Goal: Task Accomplishment & Management: Complete application form

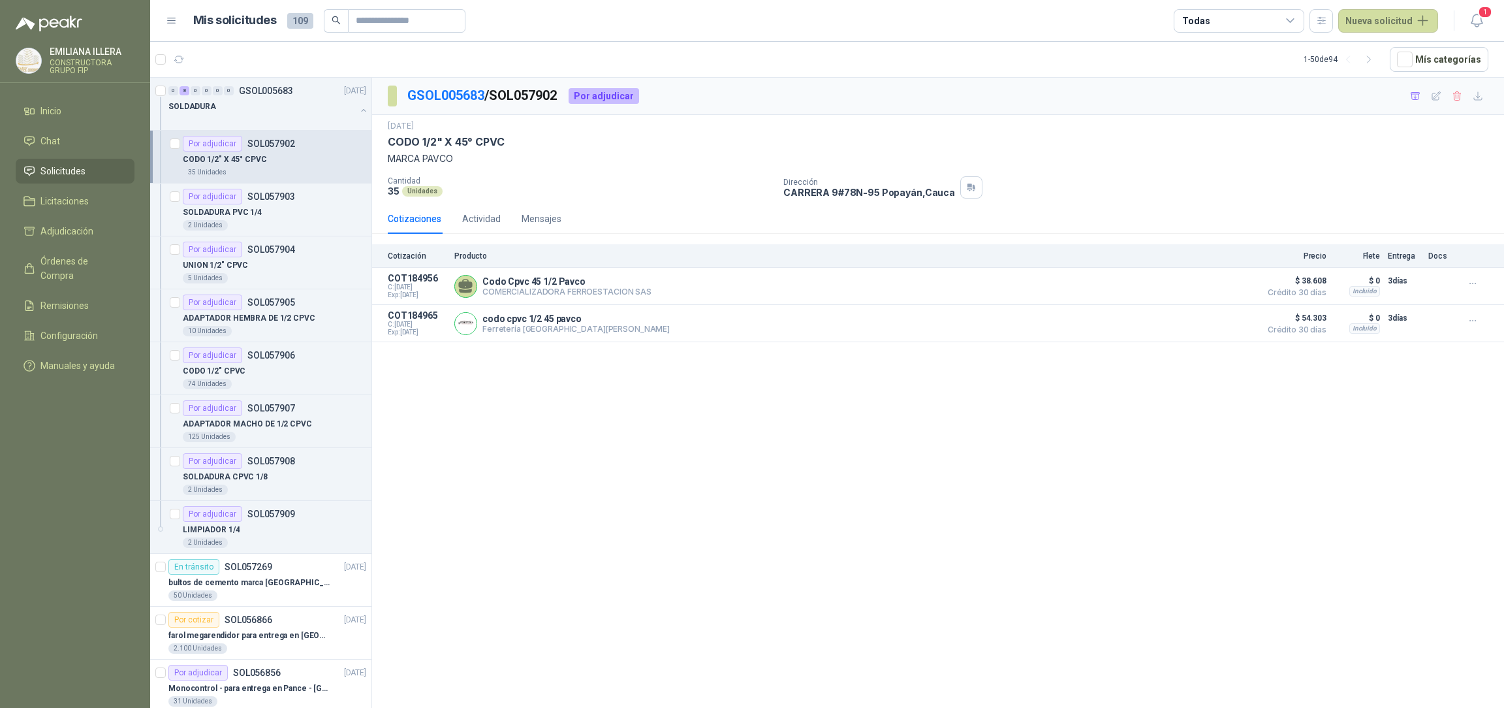
click at [310, 179] on article "Por adjudicar SOL057902 CODO 1/2" X 45° CPVC 35 Unidades" at bounding box center [260, 157] width 221 height 53
click at [1228, 289] on button "Detalles" at bounding box center [1222, 286] width 61 height 18
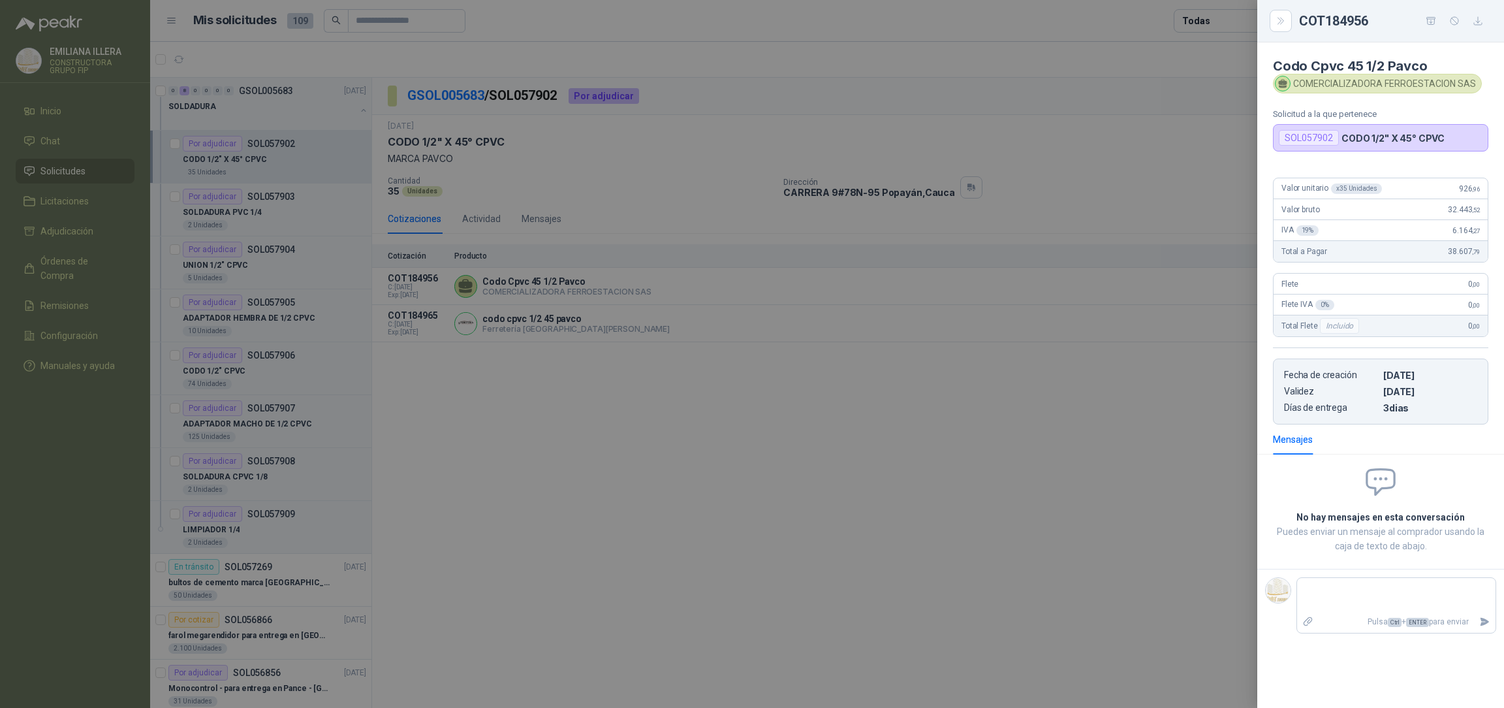
drag, startPoint x: 1049, startPoint y: 518, endPoint x: 1072, endPoint y: 455, distance: 66.7
click at [1051, 507] on div at bounding box center [752, 354] width 1504 height 708
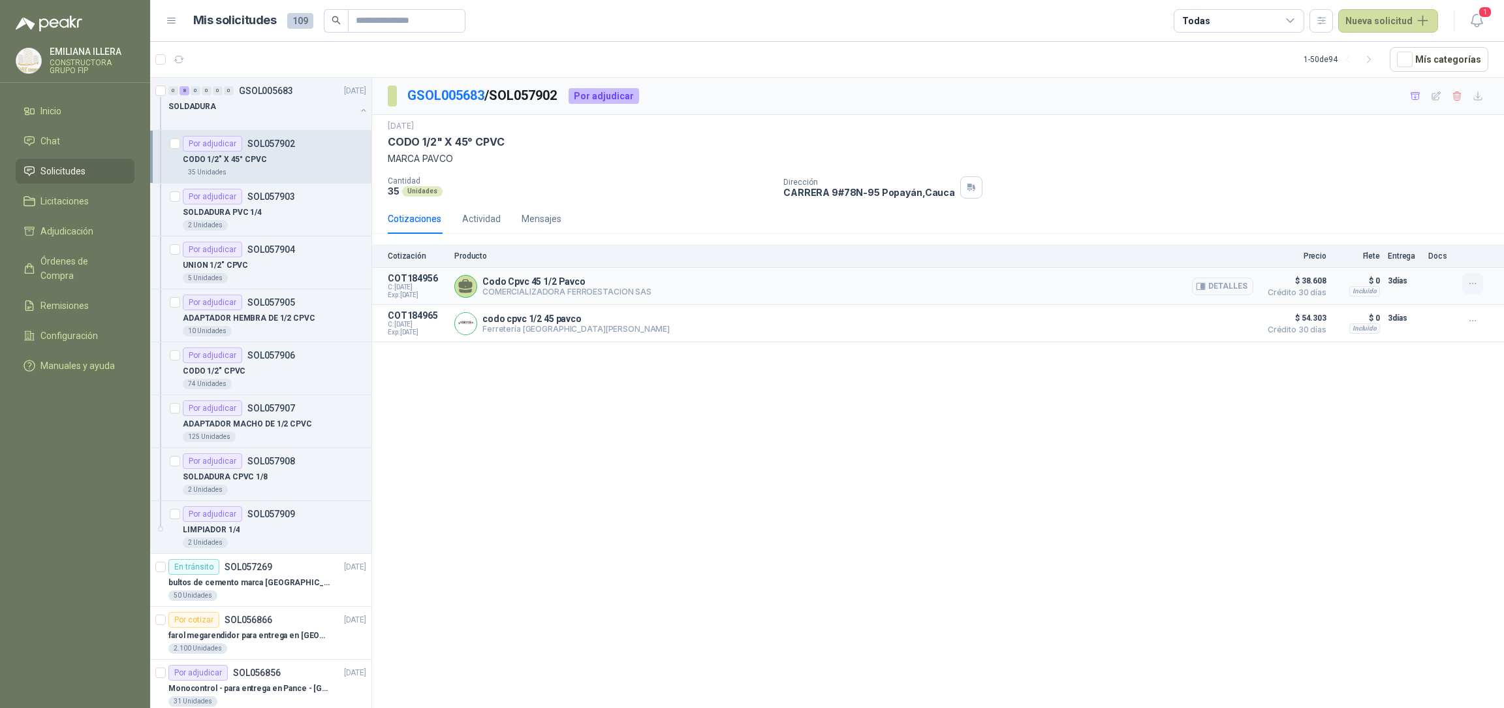
click at [1467, 282] on icon "button" at bounding box center [1472, 283] width 11 height 11
click at [1439, 234] on button "Añadir" at bounding box center [1446, 231] width 104 height 21
click at [263, 215] on div "SOLDADURA PVC 1/4" at bounding box center [274, 212] width 183 height 16
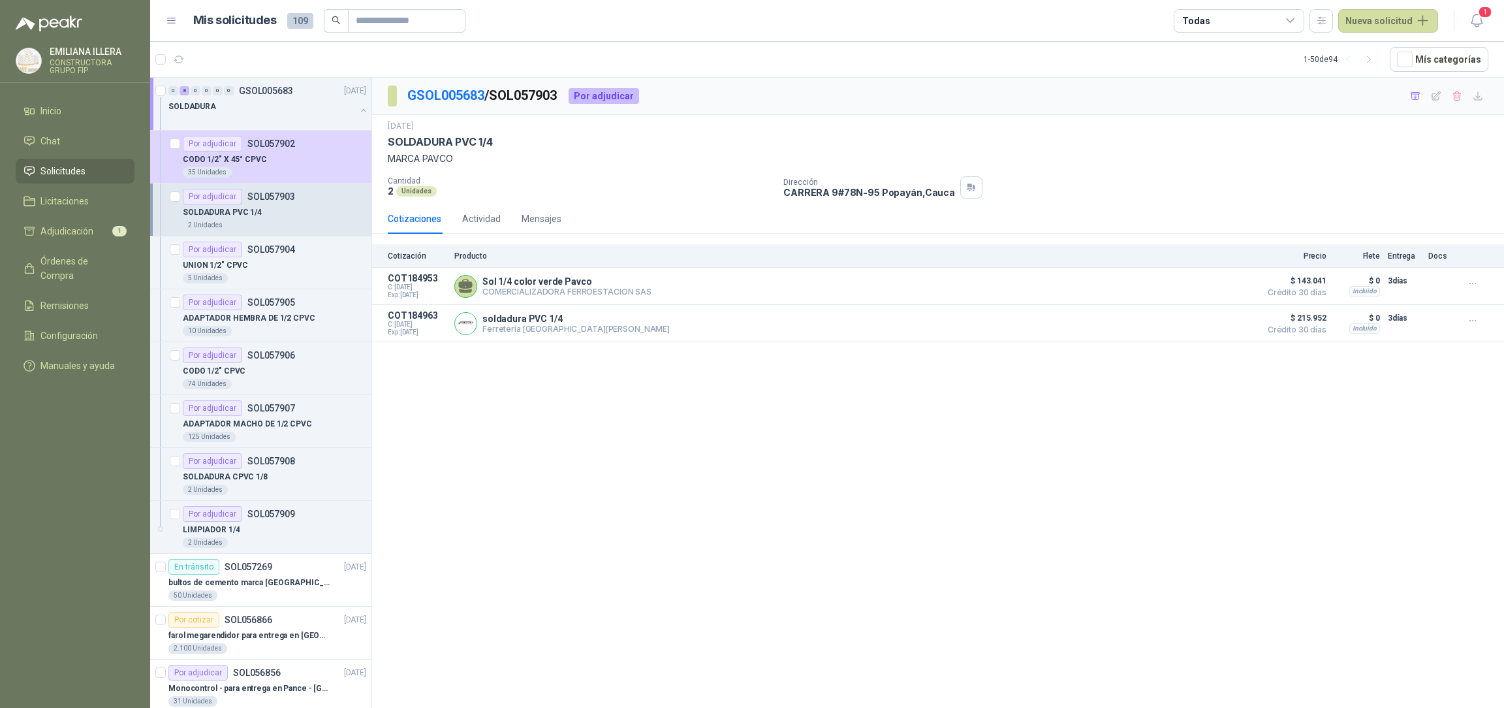
click at [263, 215] on div "SOLDADURA PVC 1/4" at bounding box center [274, 212] width 183 height 16
click at [1472, 283] on icon "button" at bounding box center [1472, 283] width 11 height 11
click at [1407, 232] on button "Añadir" at bounding box center [1446, 231] width 104 height 21
click at [280, 266] on div "UNION 1/2" CPVC" at bounding box center [274, 265] width 183 height 16
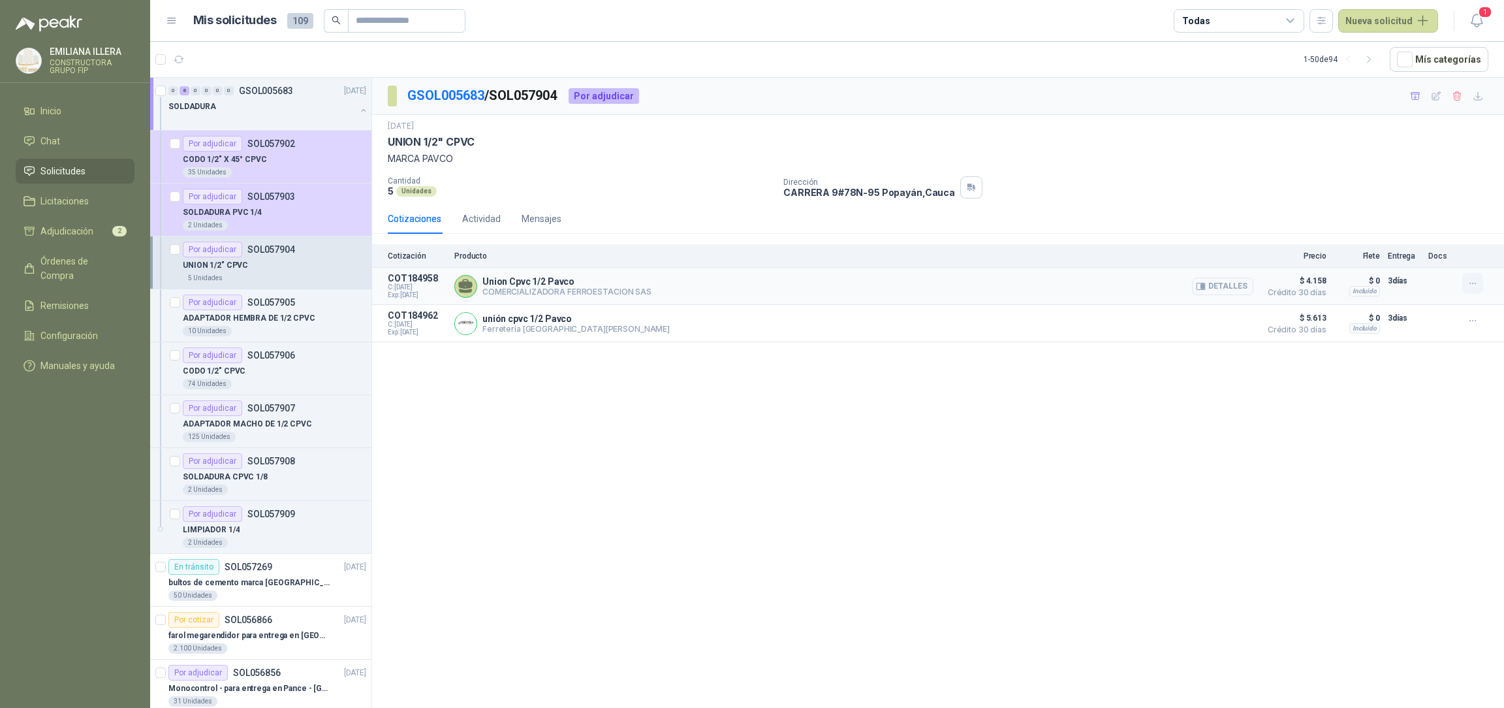
click at [1470, 285] on icon "button" at bounding box center [1472, 283] width 11 height 11
click at [1416, 234] on button "Añadir" at bounding box center [1446, 231] width 104 height 21
click at [1473, 232] on button "Remover" at bounding box center [1446, 231] width 104 height 21
click at [273, 266] on div "UNION 1/2" CPVC" at bounding box center [274, 265] width 183 height 16
click at [1470, 287] on icon "button" at bounding box center [1472, 283] width 11 height 11
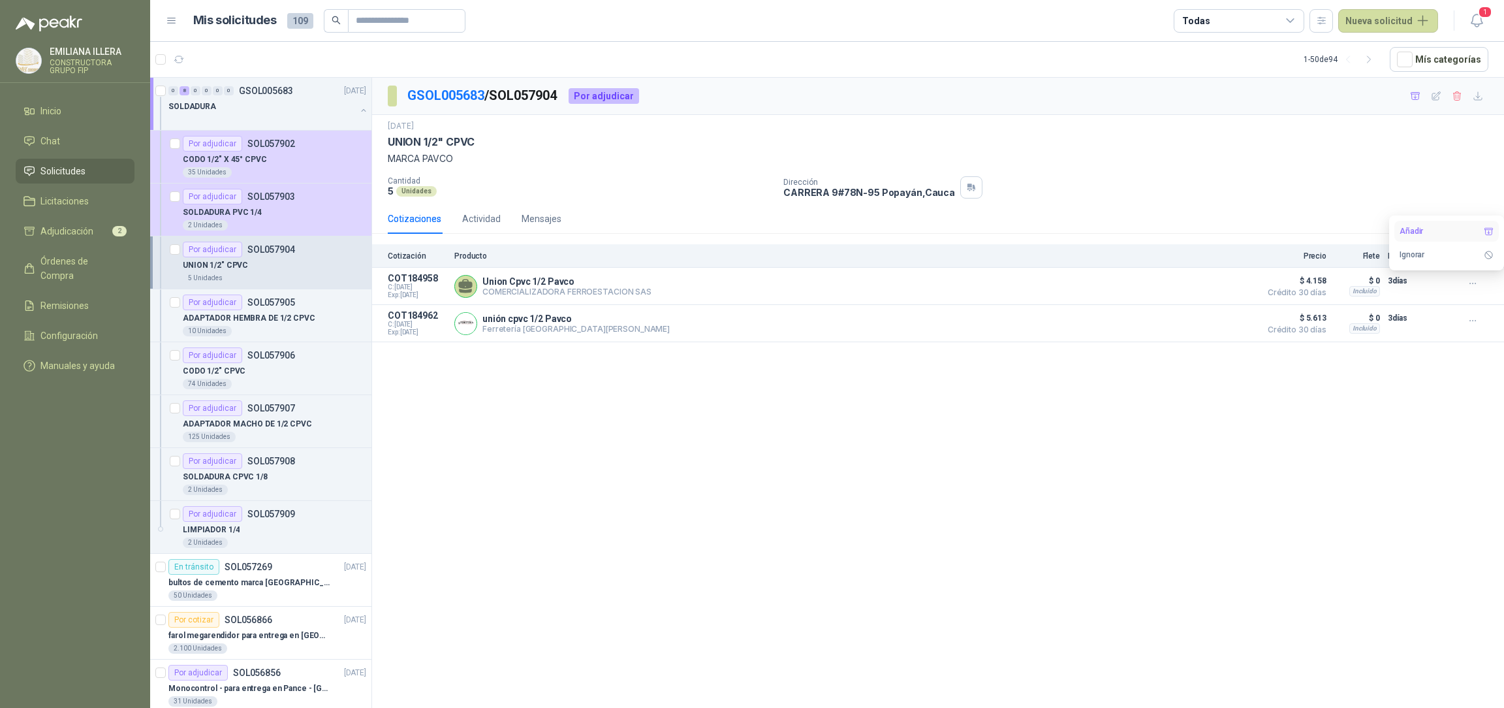
click at [1416, 238] on button "Añadir" at bounding box center [1446, 231] width 104 height 21
click at [280, 317] on p "ADAPTADOR HEMBRA DE 1/2 CPVC" at bounding box center [249, 318] width 133 height 12
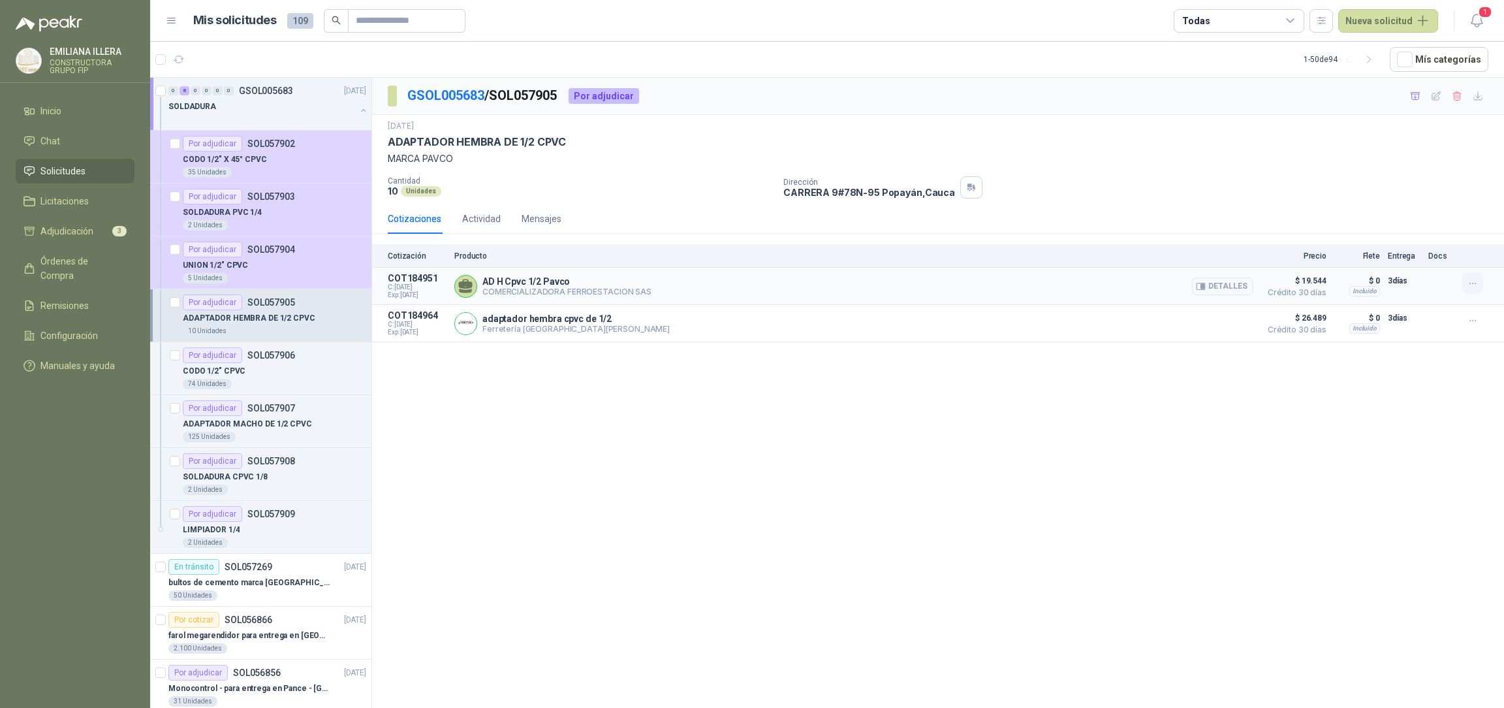
click at [1475, 289] on icon "button" at bounding box center [1472, 283] width 11 height 11
click at [1440, 238] on button "Añadir" at bounding box center [1446, 231] width 104 height 21
click at [243, 368] on p "CODO 1/2" CPVC" at bounding box center [214, 371] width 63 height 12
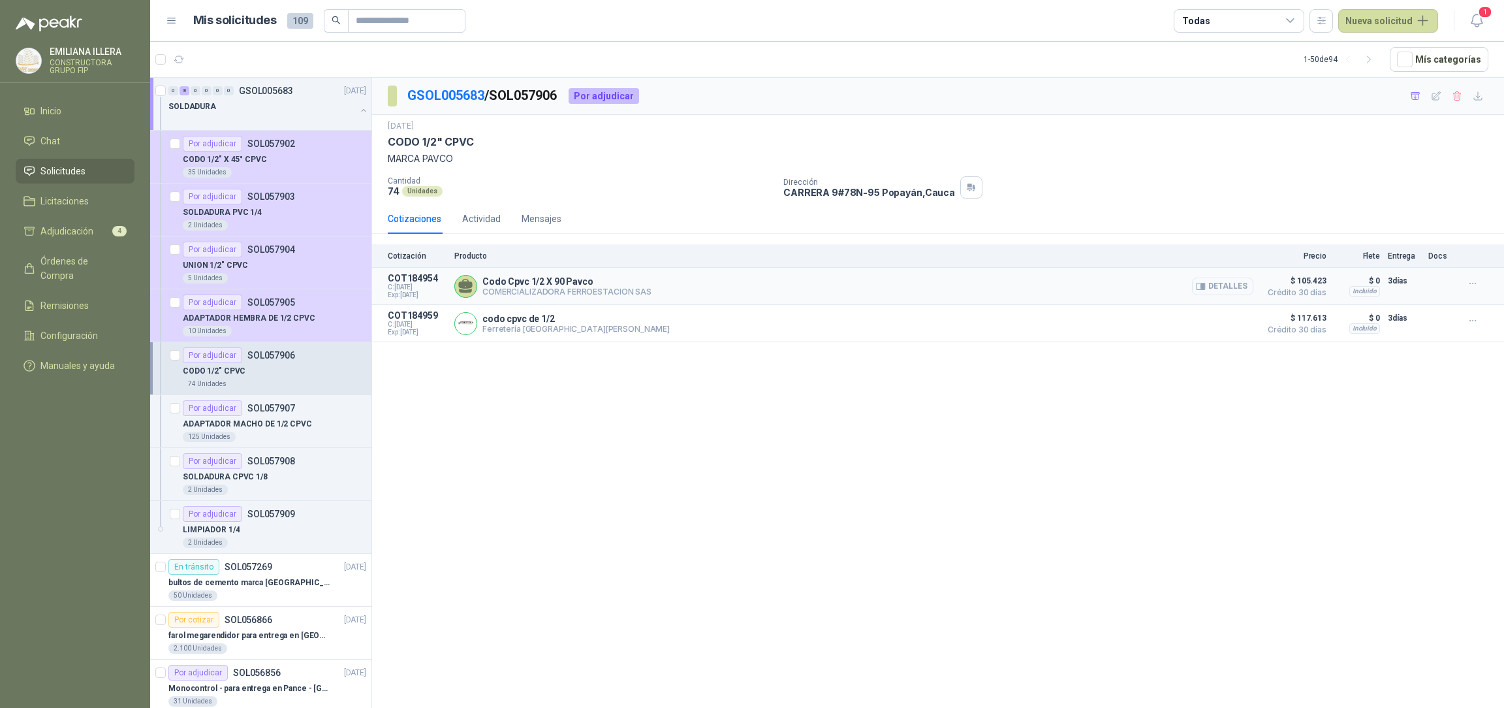
click at [1232, 289] on button "Detalles" at bounding box center [1222, 286] width 61 height 18
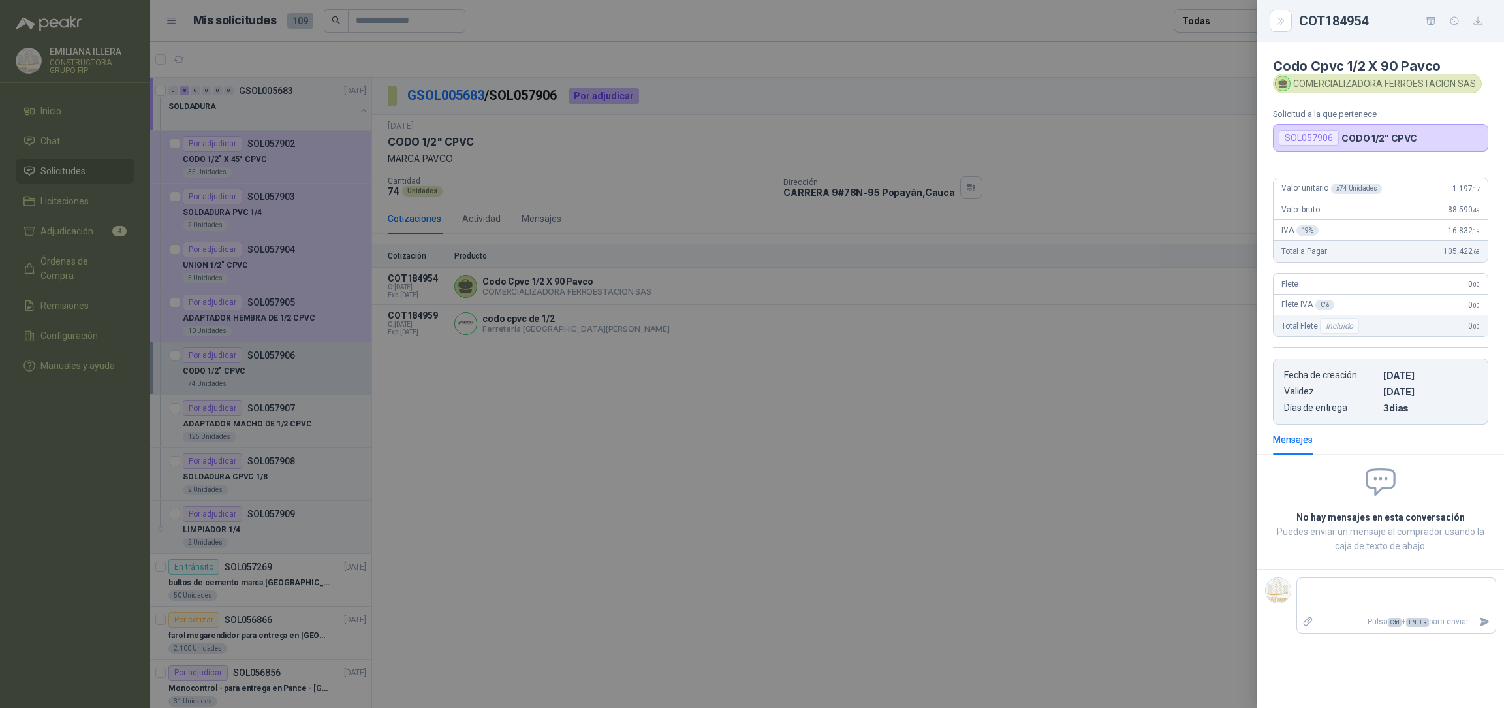
drag, startPoint x: 1095, startPoint y: 450, endPoint x: 1087, endPoint y: 416, distance: 34.1
click at [1089, 437] on div at bounding box center [752, 354] width 1504 height 708
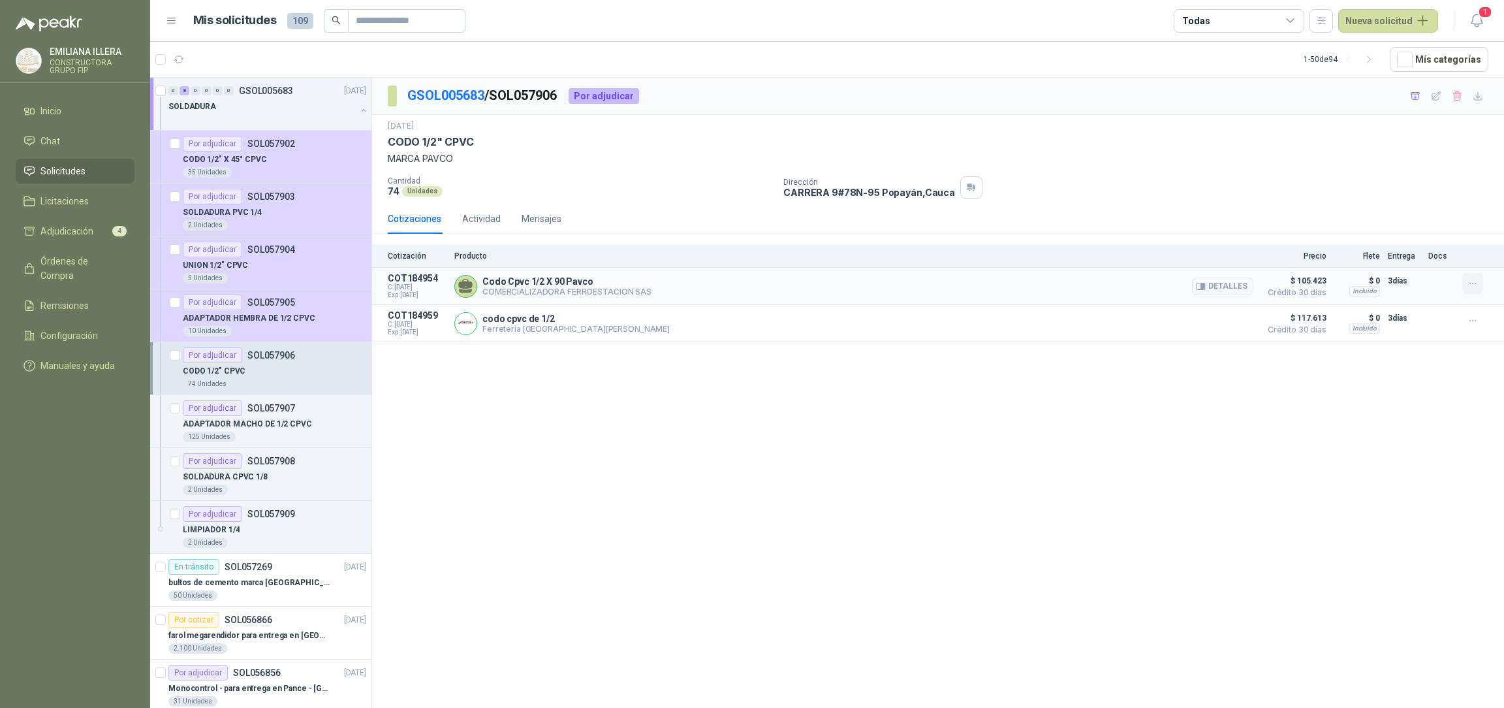
click at [1471, 288] on icon "button" at bounding box center [1472, 283] width 11 height 11
click at [1424, 236] on button "Añadir" at bounding box center [1446, 231] width 104 height 21
click at [284, 423] on p "ADAPTADOR MACHO DE 1/2 CPVC" at bounding box center [247, 424] width 129 height 12
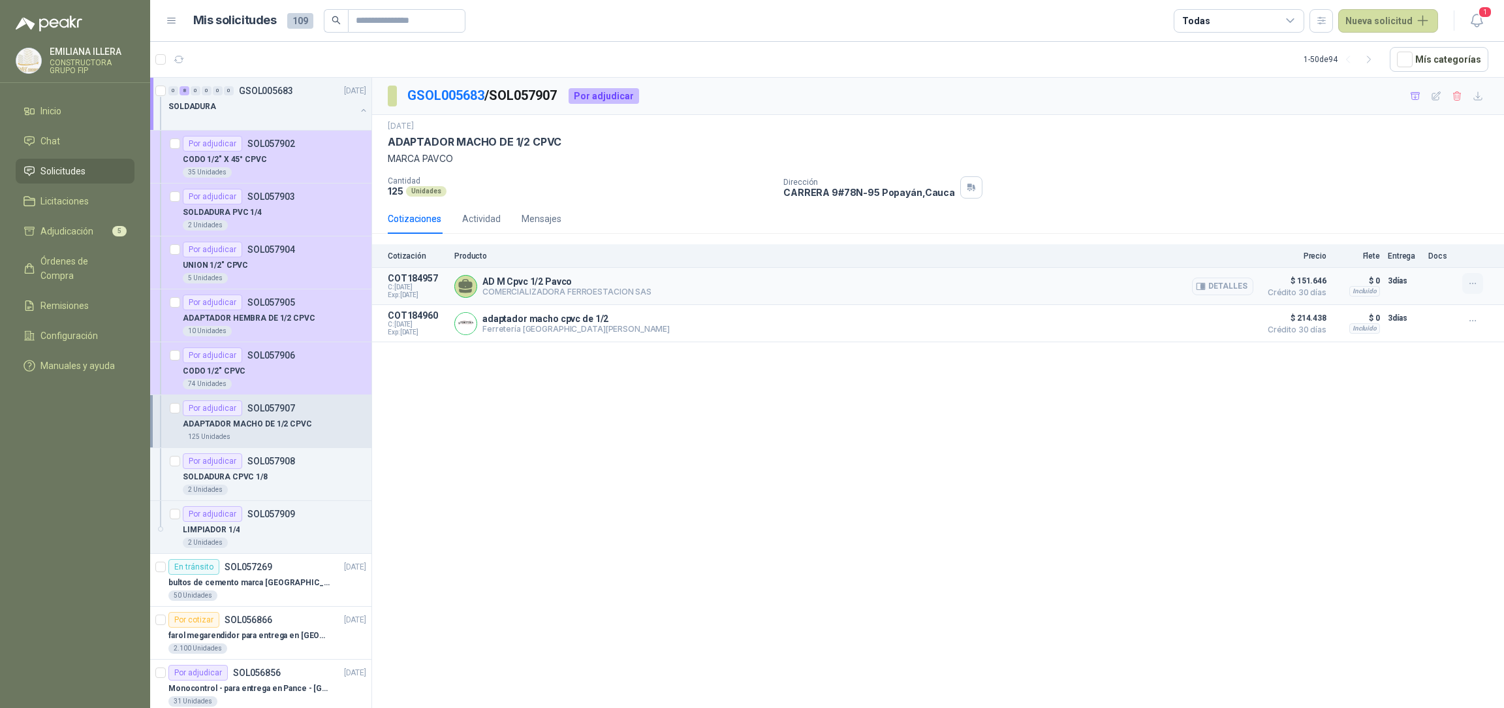
click at [1475, 281] on icon "button" at bounding box center [1472, 283] width 11 height 11
click at [1442, 232] on button "Añadir" at bounding box center [1446, 231] width 104 height 21
click at [283, 469] on div "Por adjudicar SOL057908" at bounding box center [239, 461] width 112 height 16
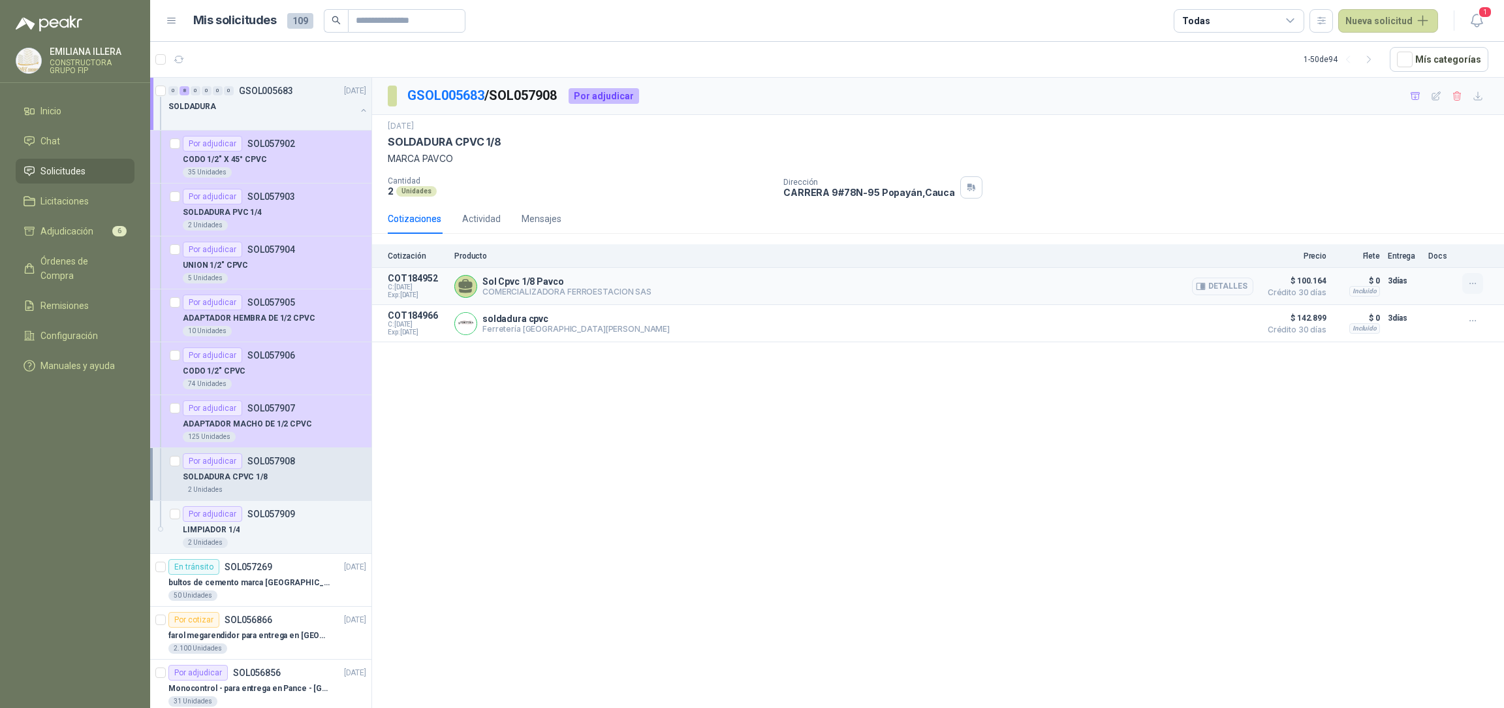
click at [1475, 284] on icon "button" at bounding box center [1472, 283] width 6 height 1
click at [1431, 234] on button "Añadir" at bounding box center [1446, 231] width 104 height 21
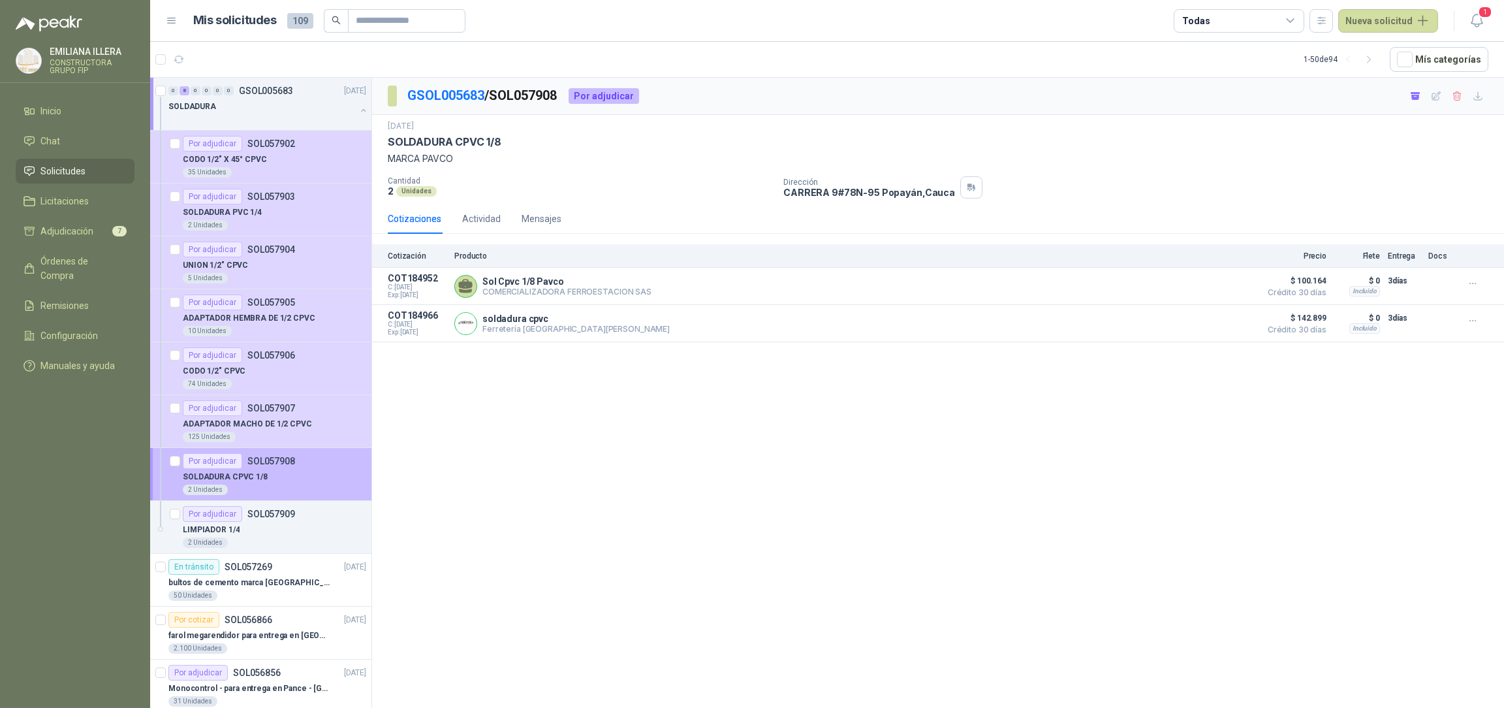
click at [279, 480] on div "SOLDADURA CPVC 1/8" at bounding box center [274, 477] width 183 height 16
click at [219, 478] on p "SOLDADURA CPVC 1/8" at bounding box center [225, 477] width 85 height 12
click at [249, 476] on p "SOLDADURA CPVC 1/8" at bounding box center [225, 477] width 85 height 12
click at [269, 458] on p "SOL057908" at bounding box center [271, 460] width 48 height 9
click at [223, 459] on div "Por adjudicar" at bounding box center [212, 461] width 59 height 16
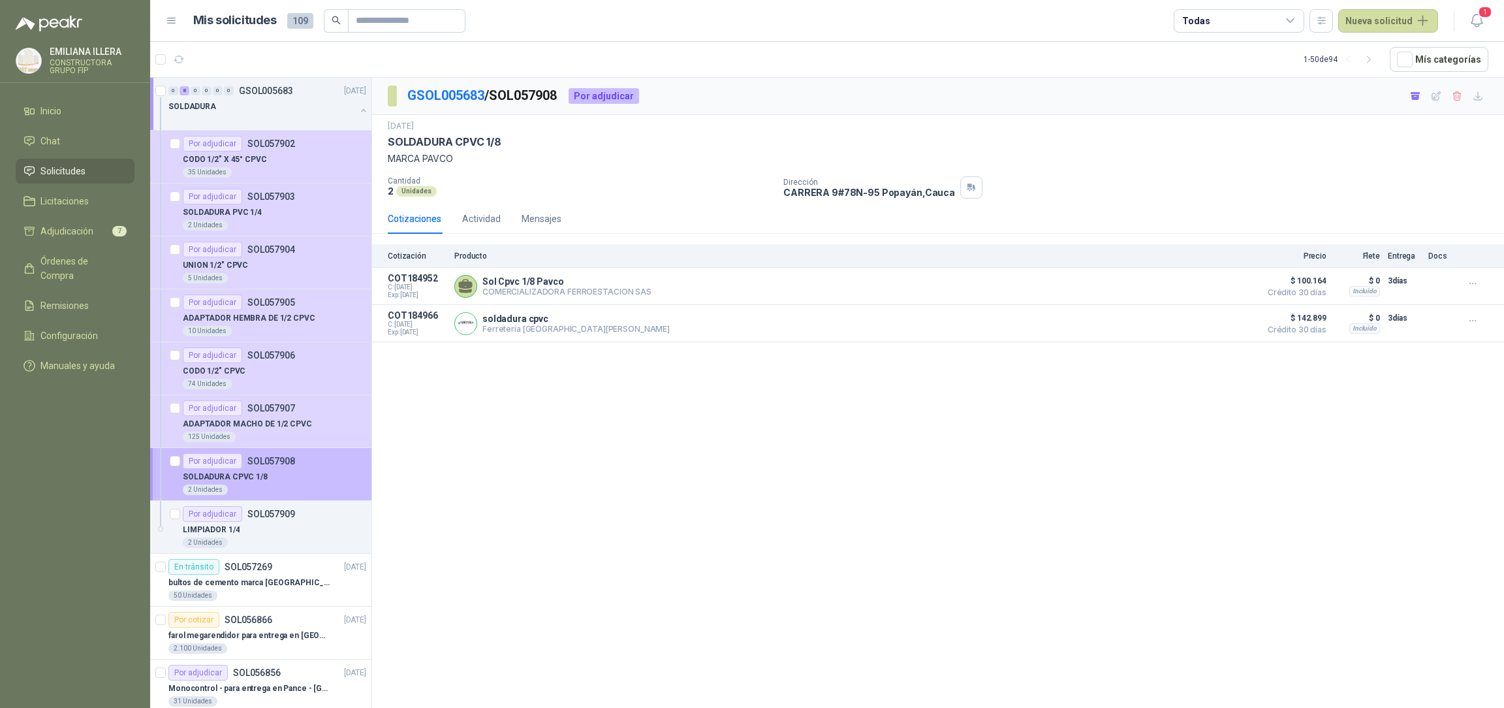
click at [308, 475] on div "SOLDADURA CPVC 1/8" at bounding box center [274, 477] width 183 height 16
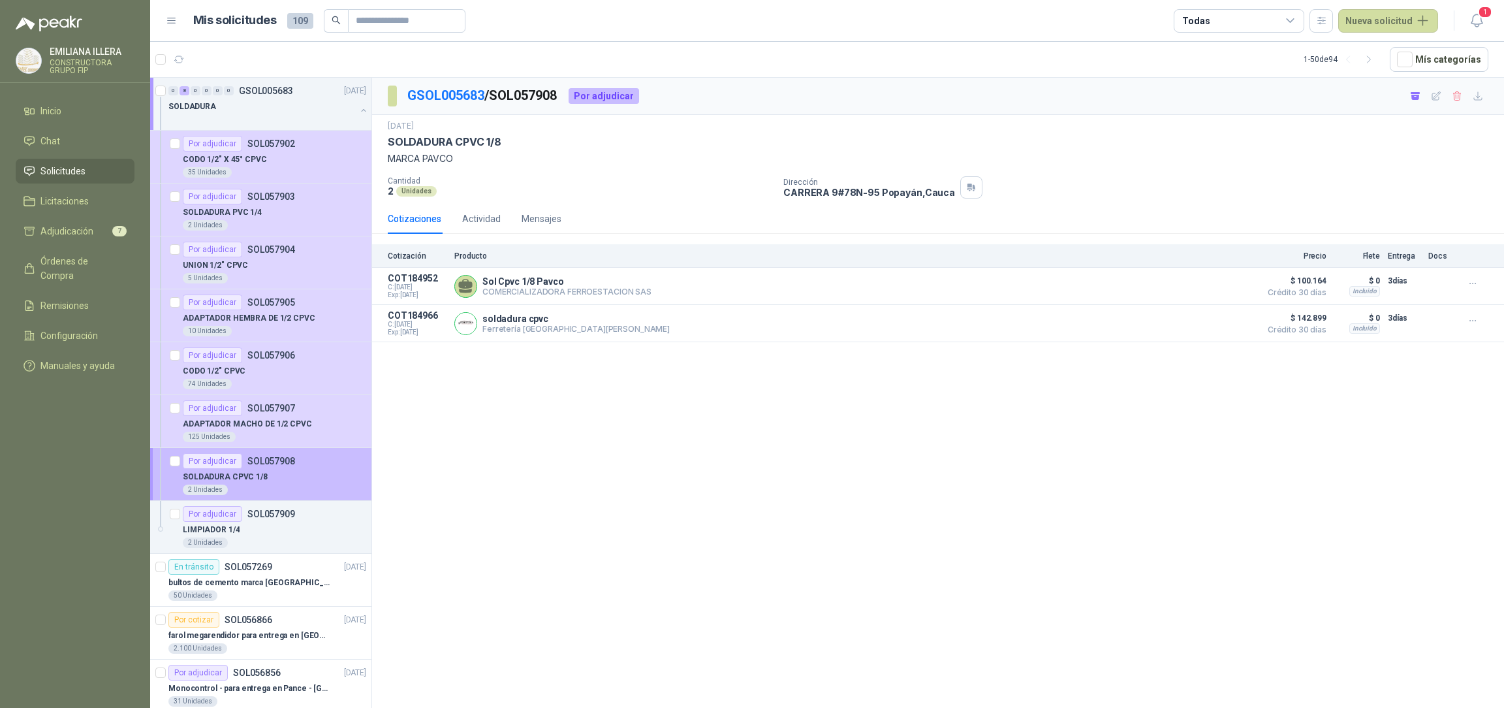
click at [308, 475] on div "SOLDADURA CPVC 1/8" at bounding box center [274, 477] width 183 height 16
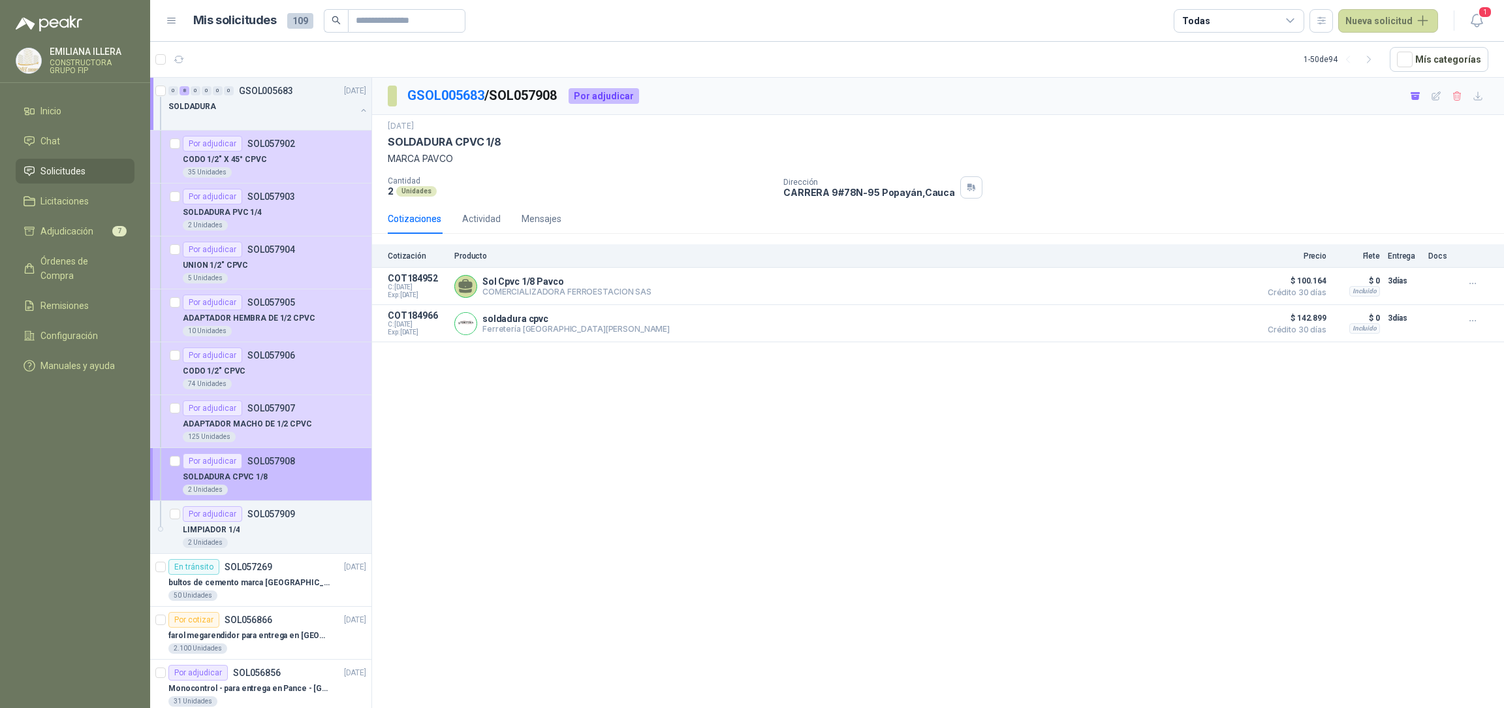
click at [308, 475] on div "SOLDADURA CPVC 1/8" at bounding box center [274, 477] width 183 height 16
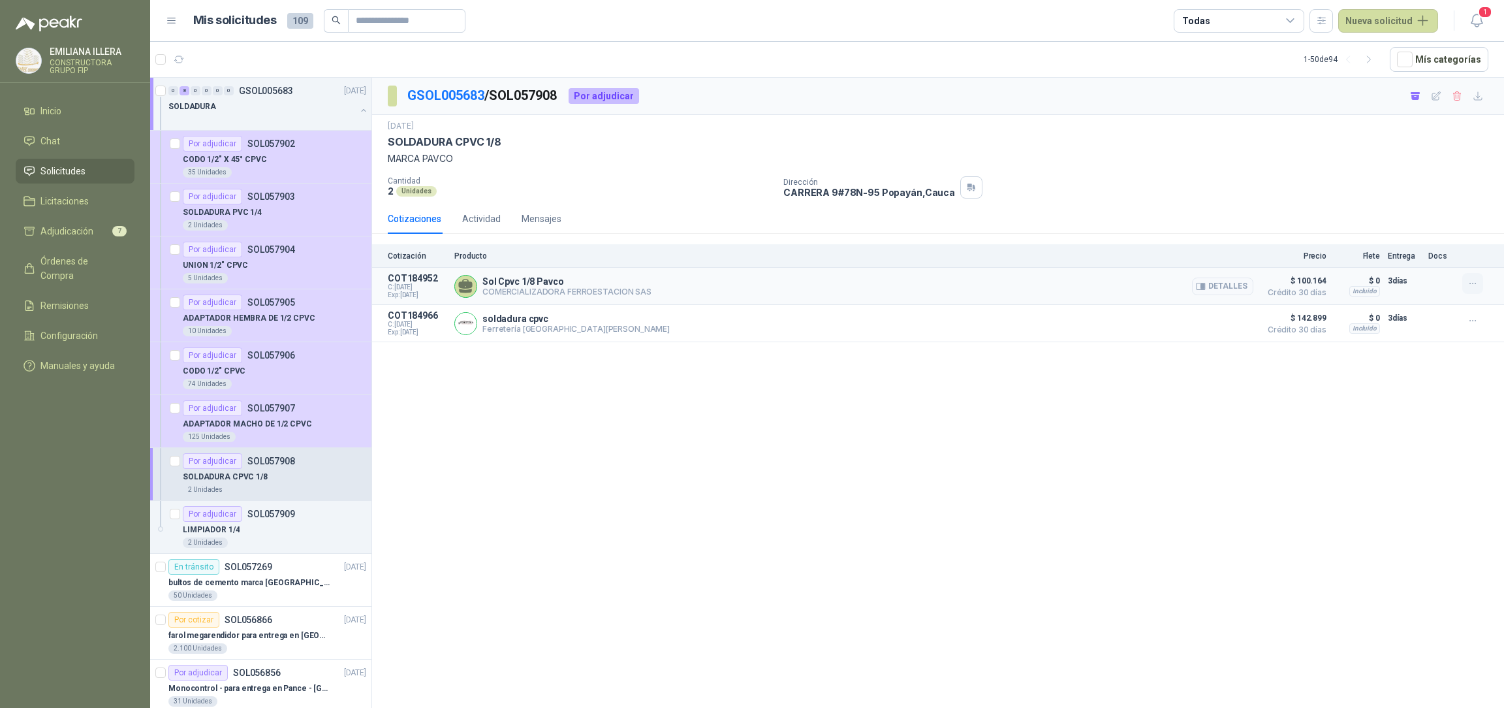
click at [1470, 282] on icon "button" at bounding box center [1472, 283] width 11 height 11
click at [1436, 224] on button "Remover" at bounding box center [1446, 231] width 104 height 21
click at [1427, 226] on button "Añadir" at bounding box center [1446, 231] width 104 height 21
click at [257, 534] on div "LIMPIADOR 1/4" at bounding box center [274, 530] width 183 height 16
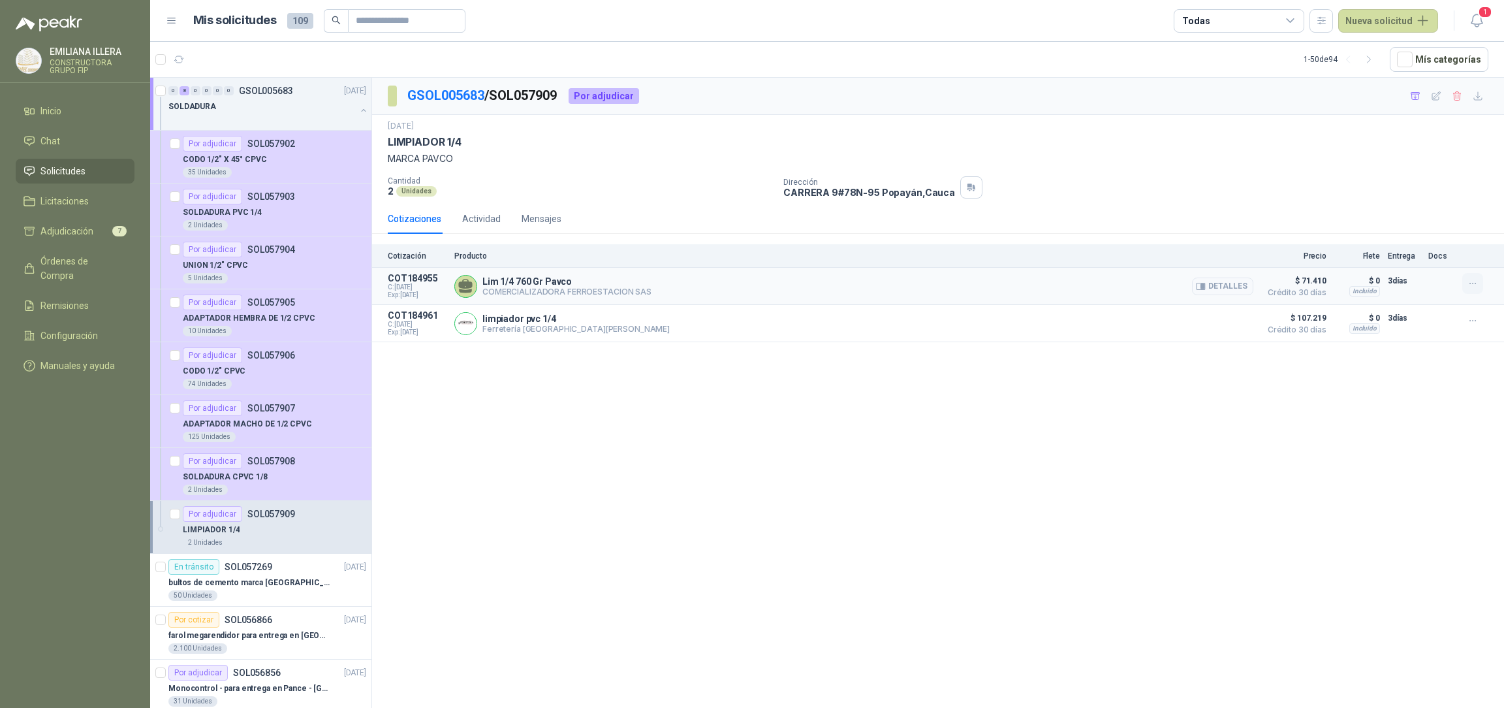
click at [1470, 281] on icon "button" at bounding box center [1472, 283] width 11 height 11
click at [1416, 227] on button "Añadir" at bounding box center [1446, 231] width 104 height 21
click at [1311, 483] on div "GSOL005683 / SOL057909 Por adjudicar [DATE] LIMPIADOR 1/4 MARCA PAVCO Cantidad …" at bounding box center [938, 395] width 1132 height 634
click at [1204, 283] on icon "button" at bounding box center [1200, 286] width 8 height 7
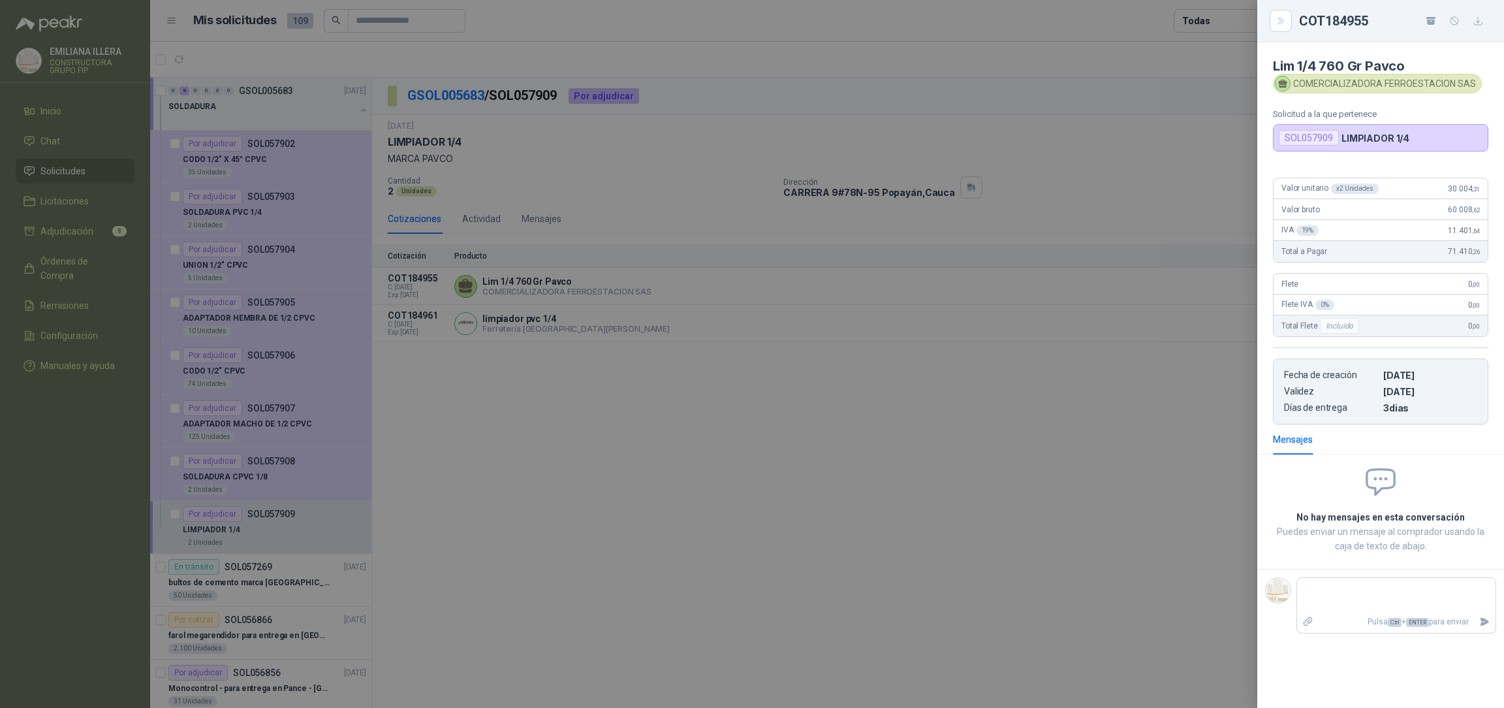
click at [968, 495] on div at bounding box center [752, 354] width 1504 height 708
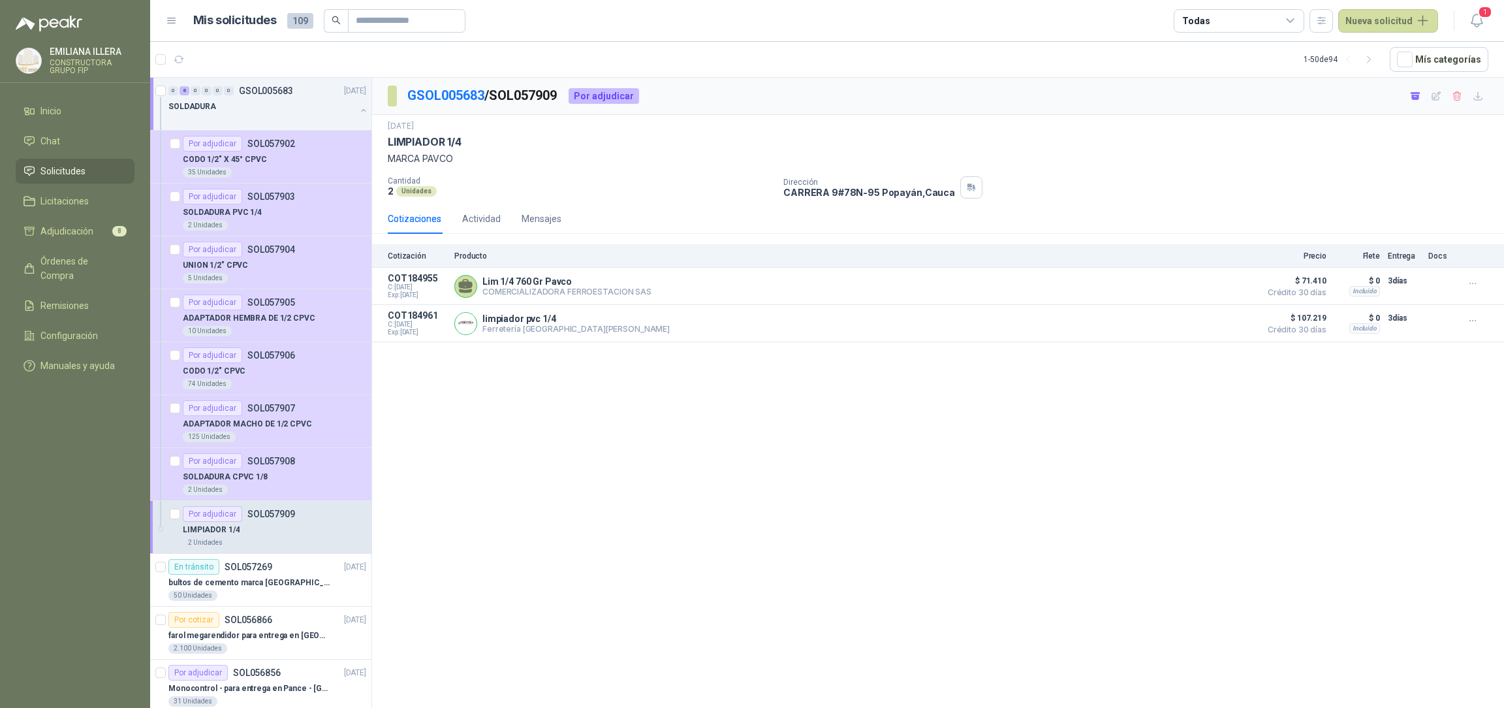
click at [857, 426] on div "GSOL005683 / SOL057909 Por adjudicar [DATE] LIMPIADOR 1/4 MARCA PAVCO Cantidad …" at bounding box center [938, 395] width 1132 height 634
click at [78, 232] on span "Adjudicación" at bounding box center [66, 231] width 53 height 14
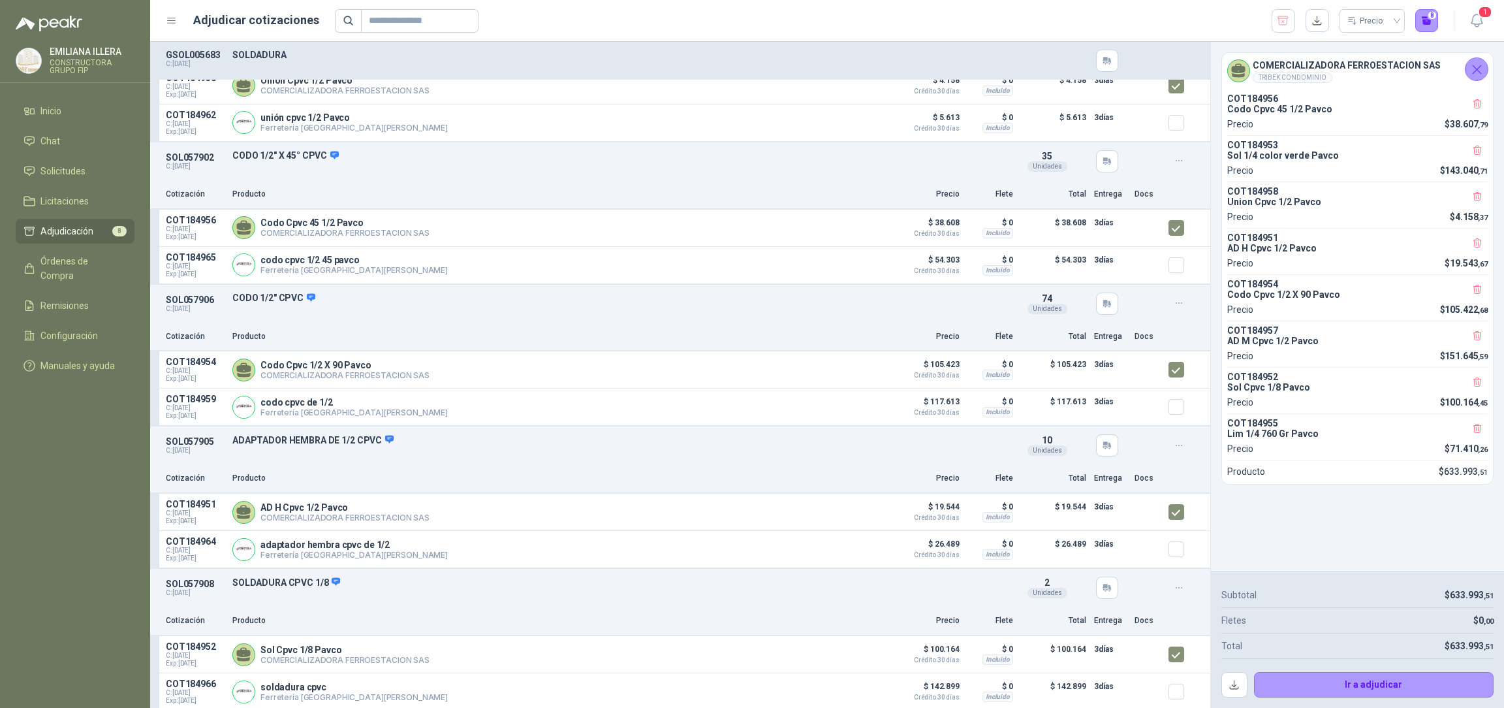
scroll to position [542, 0]
click at [1378, 684] on button "Ir a adjudicar" at bounding box center [1374, 685] width 240 height 26
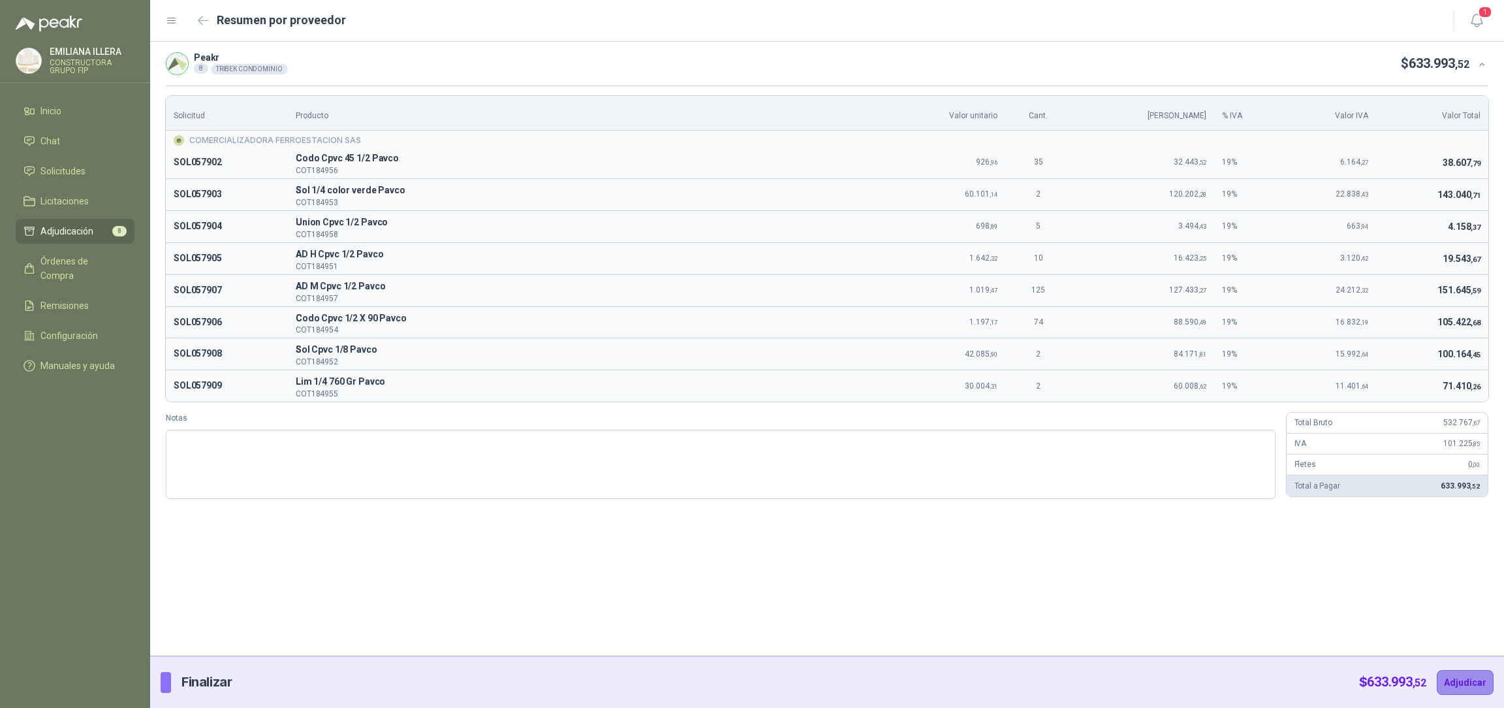
click at [1452, 682] on button "Adjudicar" at bounding box center [1465, 682] width 57 height 25
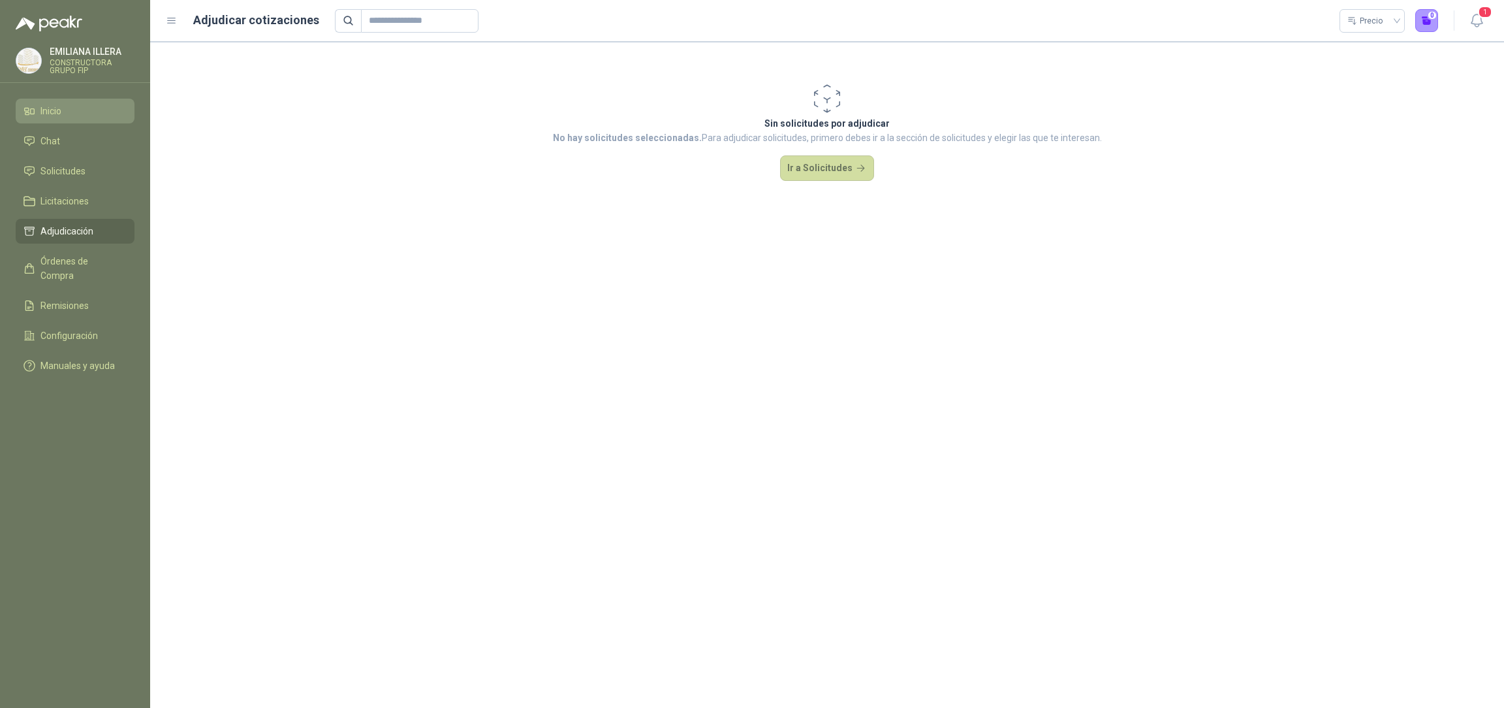
click at [40, 106] on span "Inicio" at bounding box center [50, 111] width 21 height 14
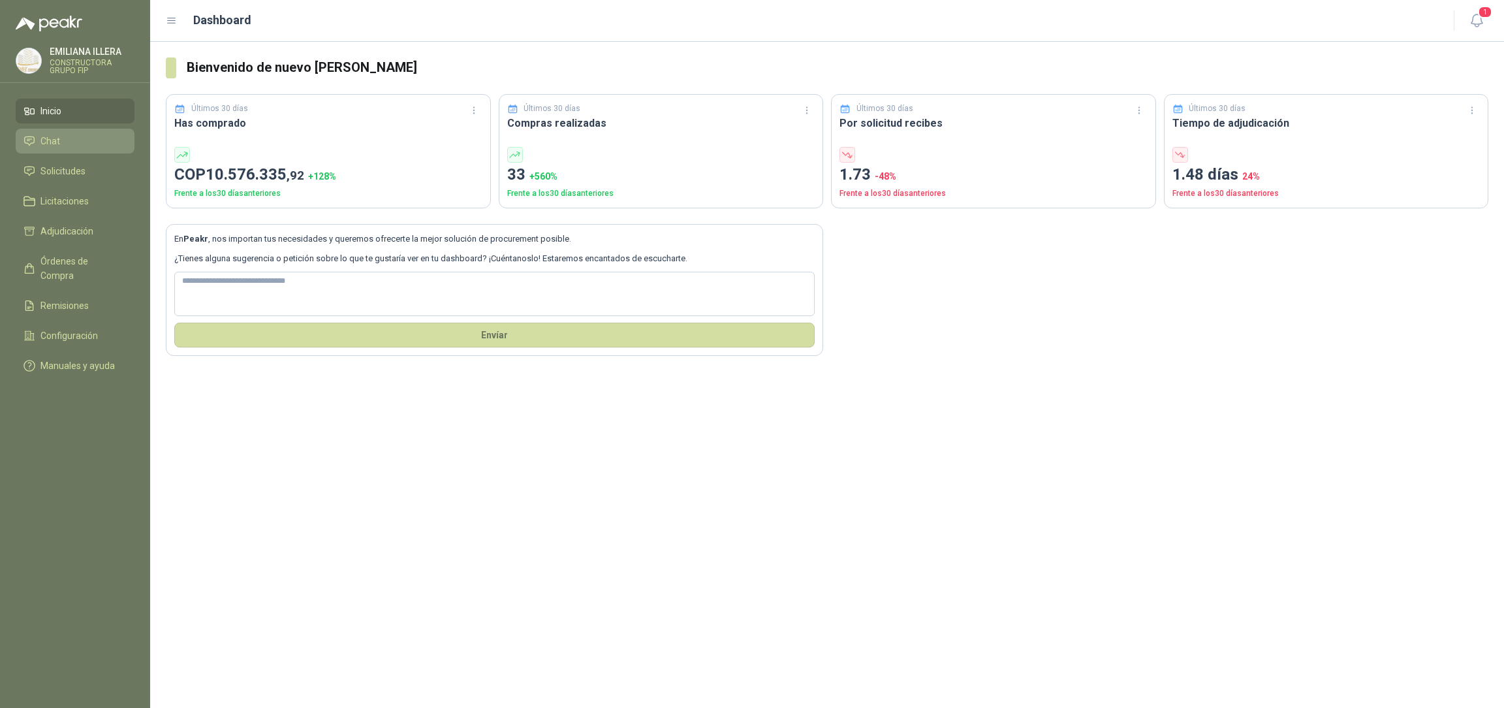
click at [67, 140] on li "Chat" at bounding box center [74, 141] width 103 height 14
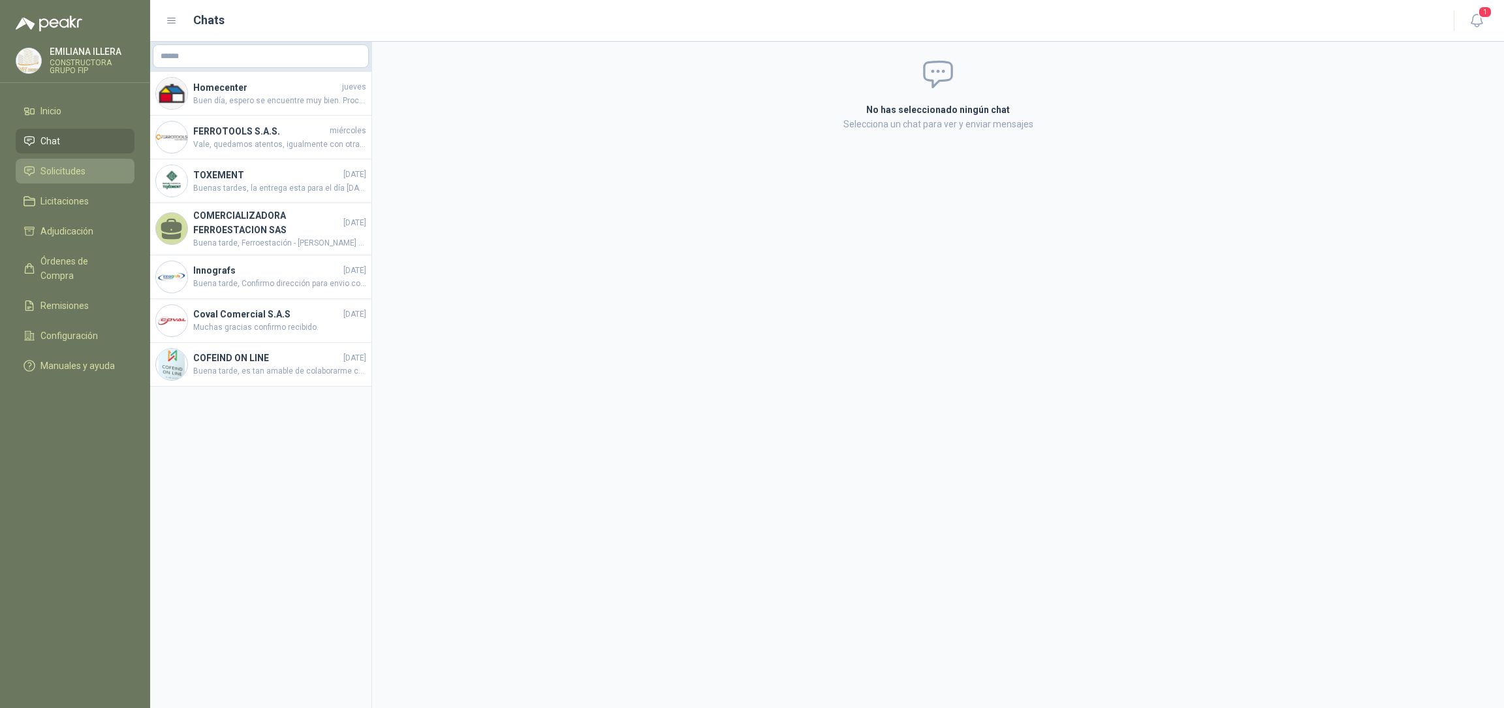
click at [74, 168] on span "Solicitudes" at bounding box center [62, 171] width 45 height 14
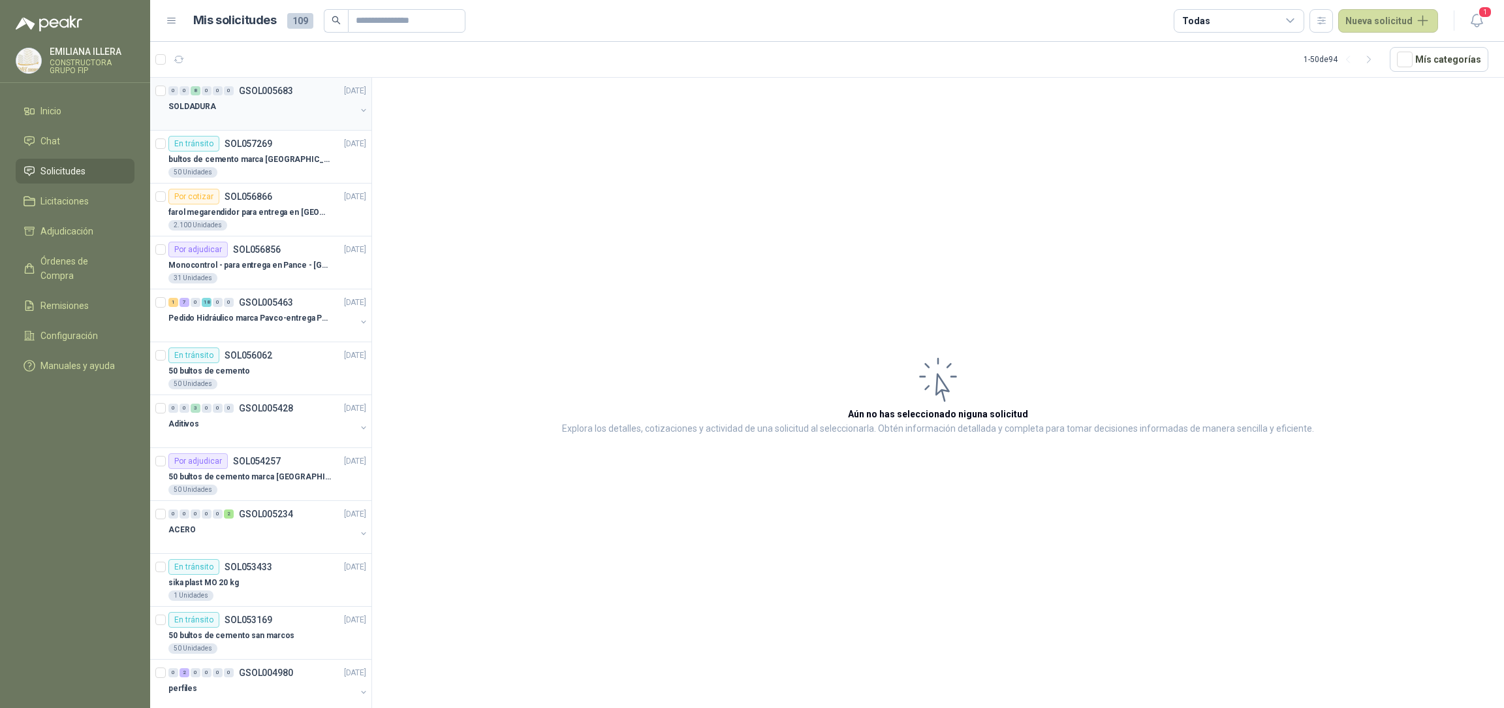
click at [247, 114] on div at bounding box center [261, 119] width 187 height 10
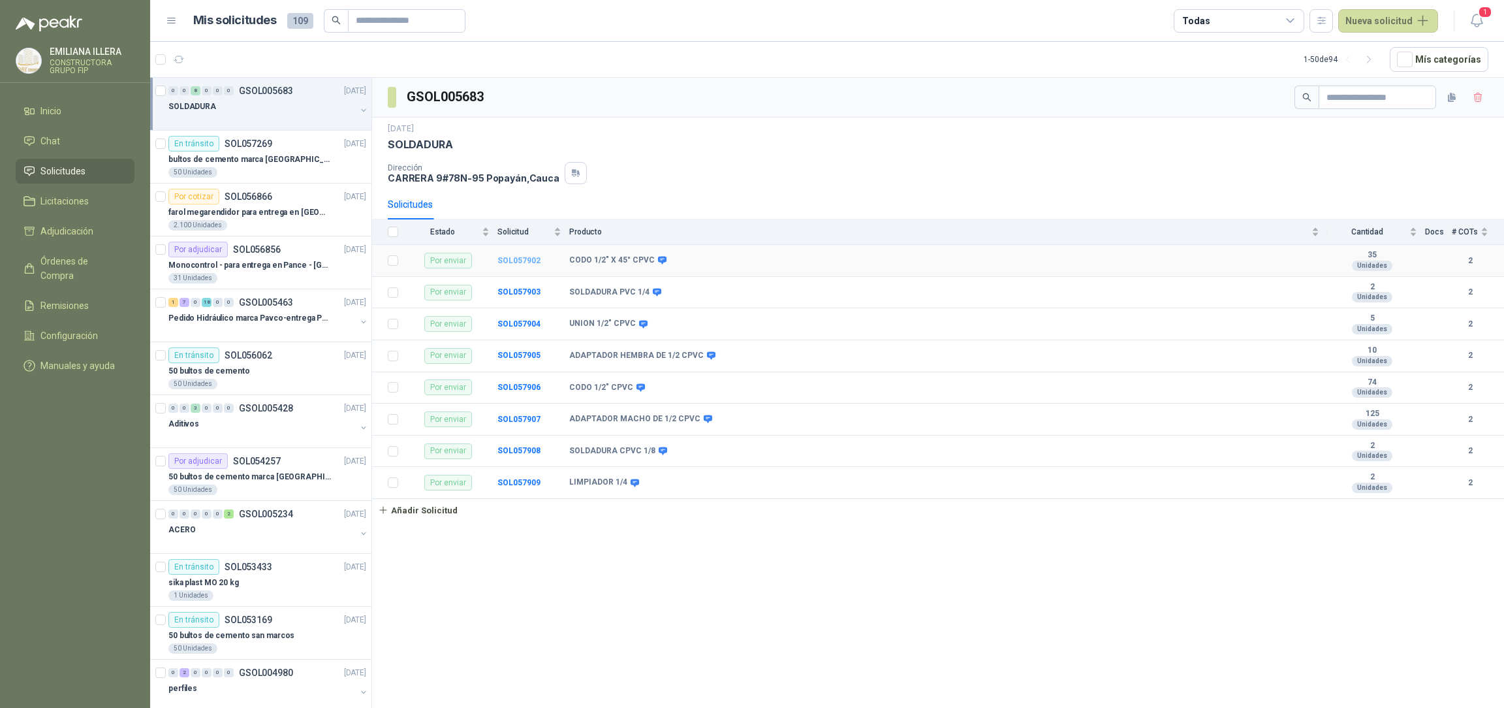
click at [518, 259] on b "SOL057902" at bounding box center [518, 260] width 43 height 9
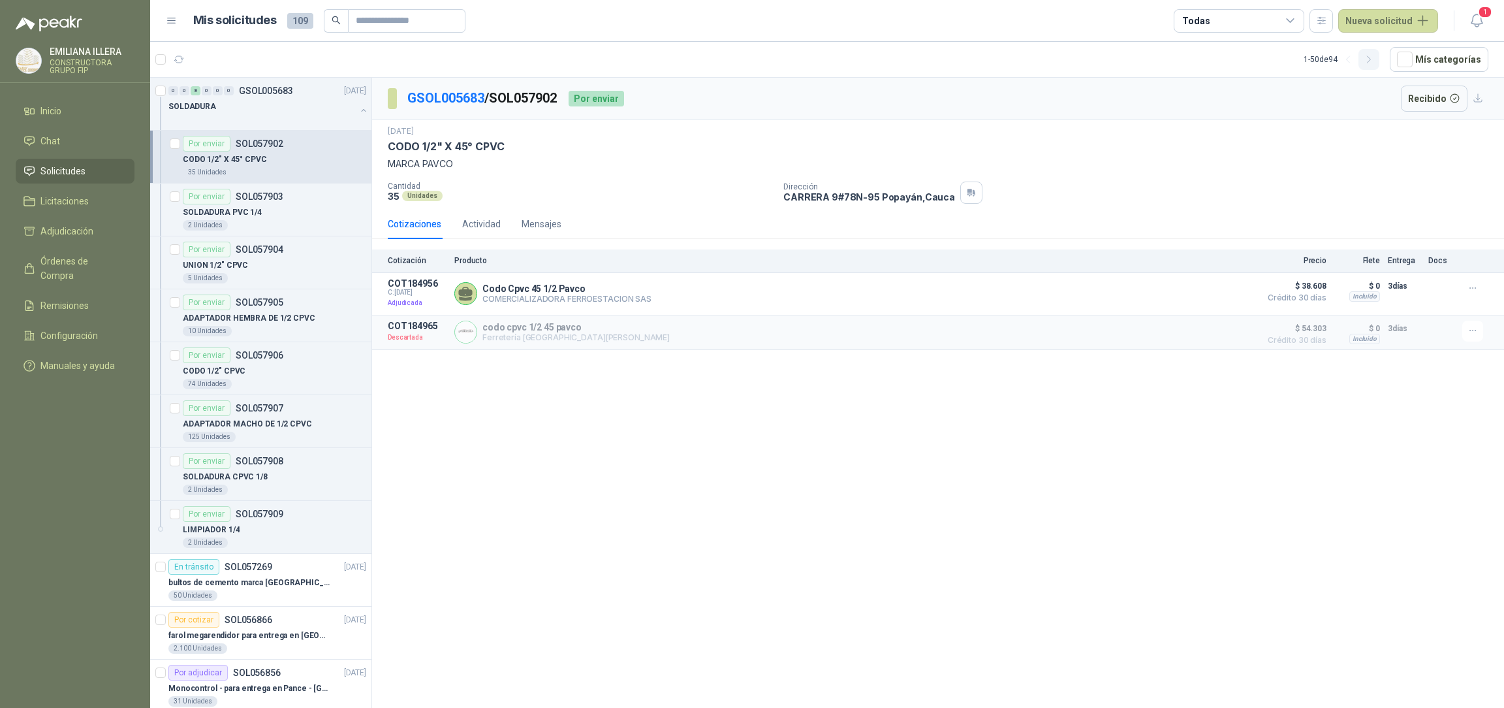
click at [1369, 63] on icon "button" at bounding box center [1369, 59] width 11 height 11
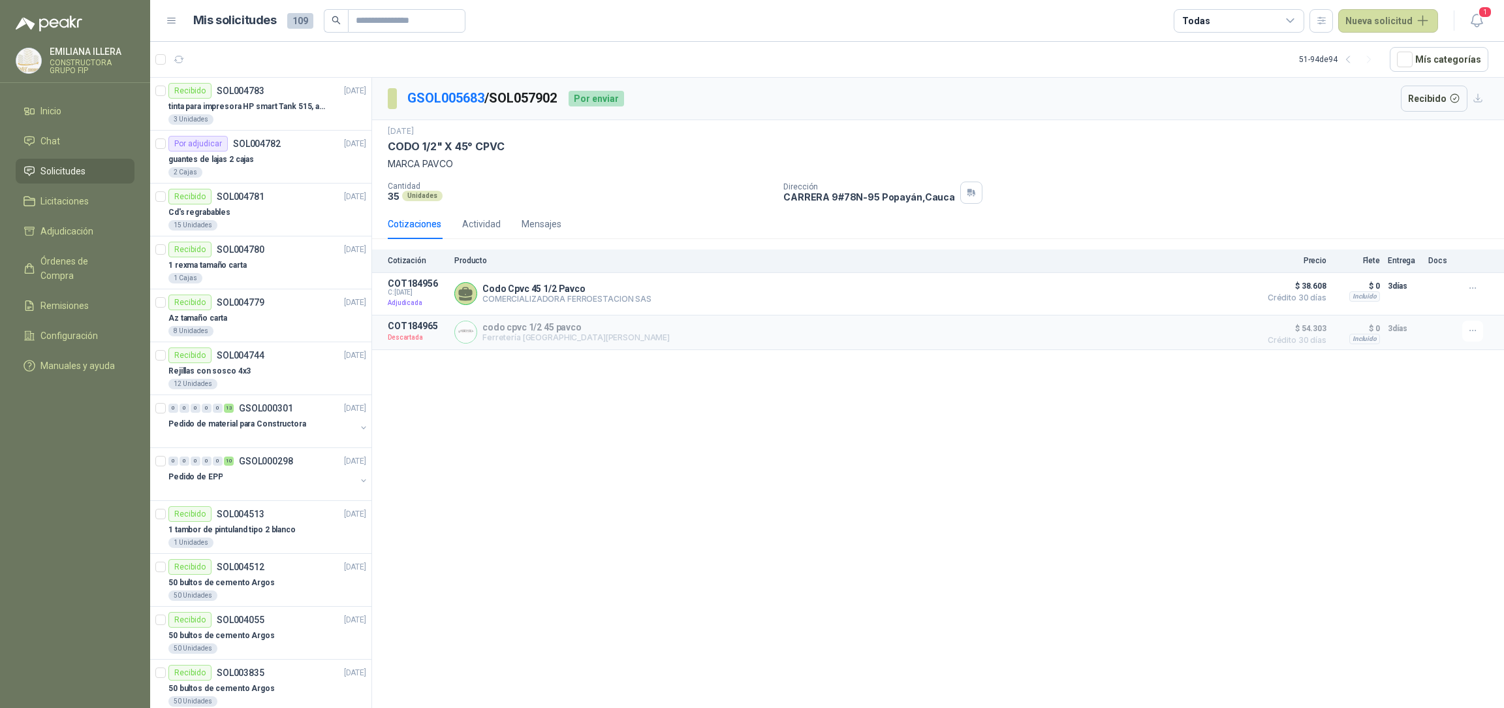
click at [1369, 63] on icon "button" at bounding box center [1369, 59] width 11 height 11
click at [288, 161] on div "guantes de lajas 2 cajas" at bounding box center [267, 159] width 198 height 16
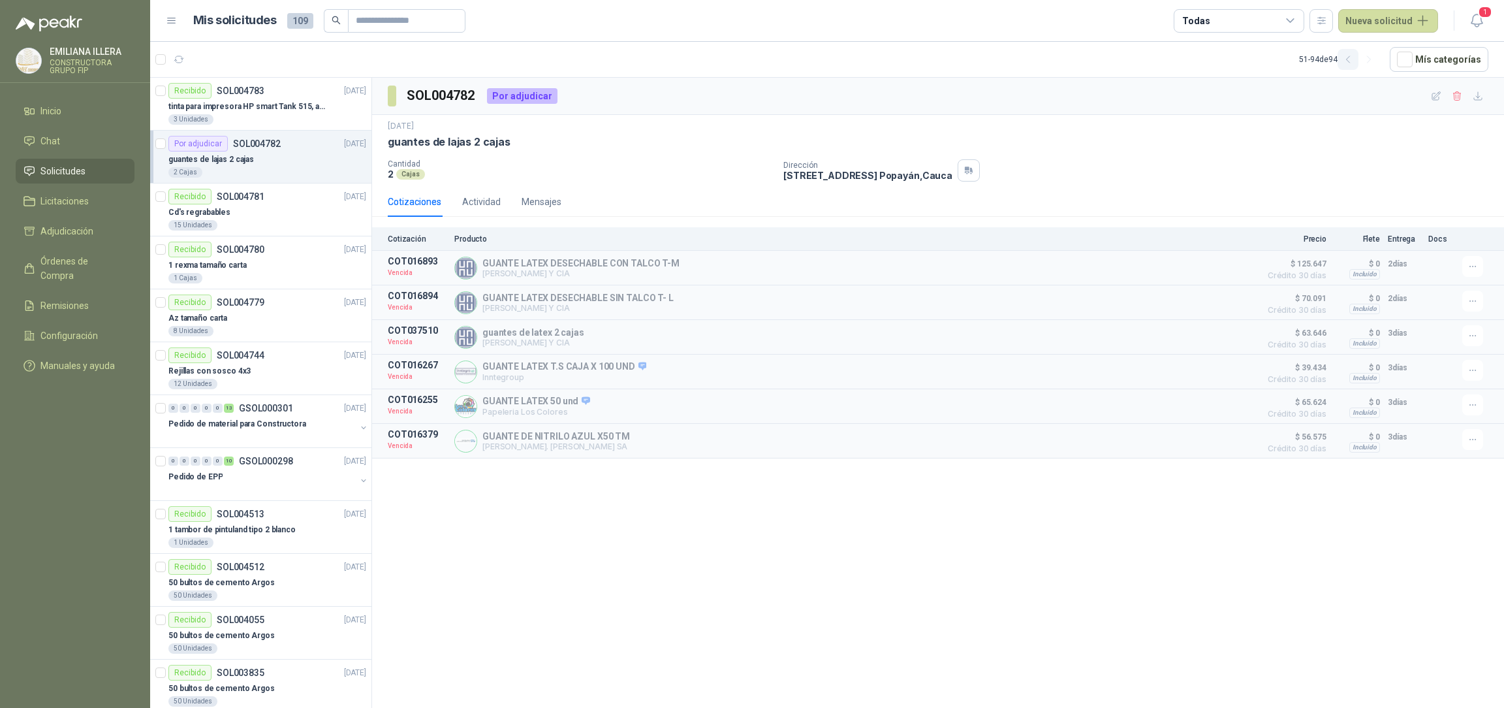
click at [1352, 57] on icon "button" at bounding box center [1348, 59] width 11 height 11
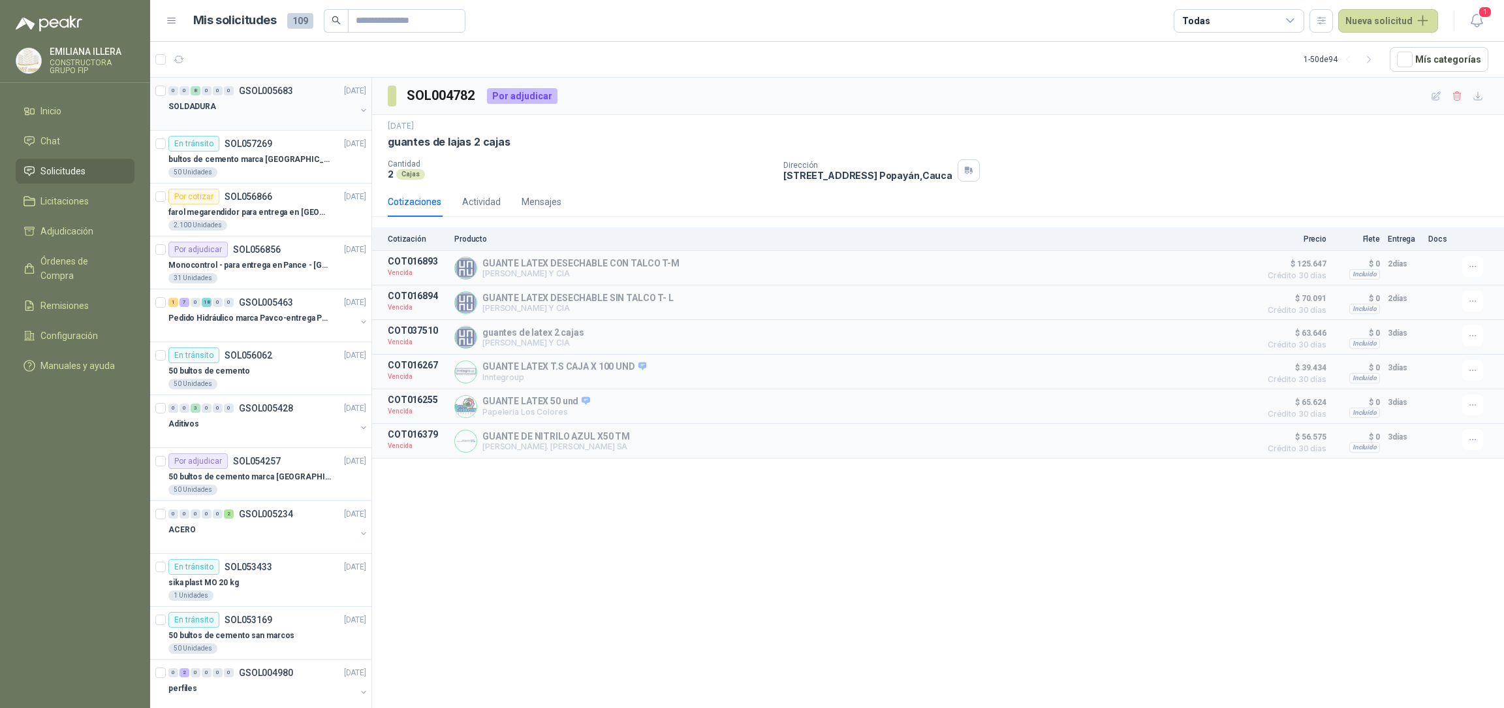
click at [303, 125] on div at bounding box center [261, 119] width 187 height 10
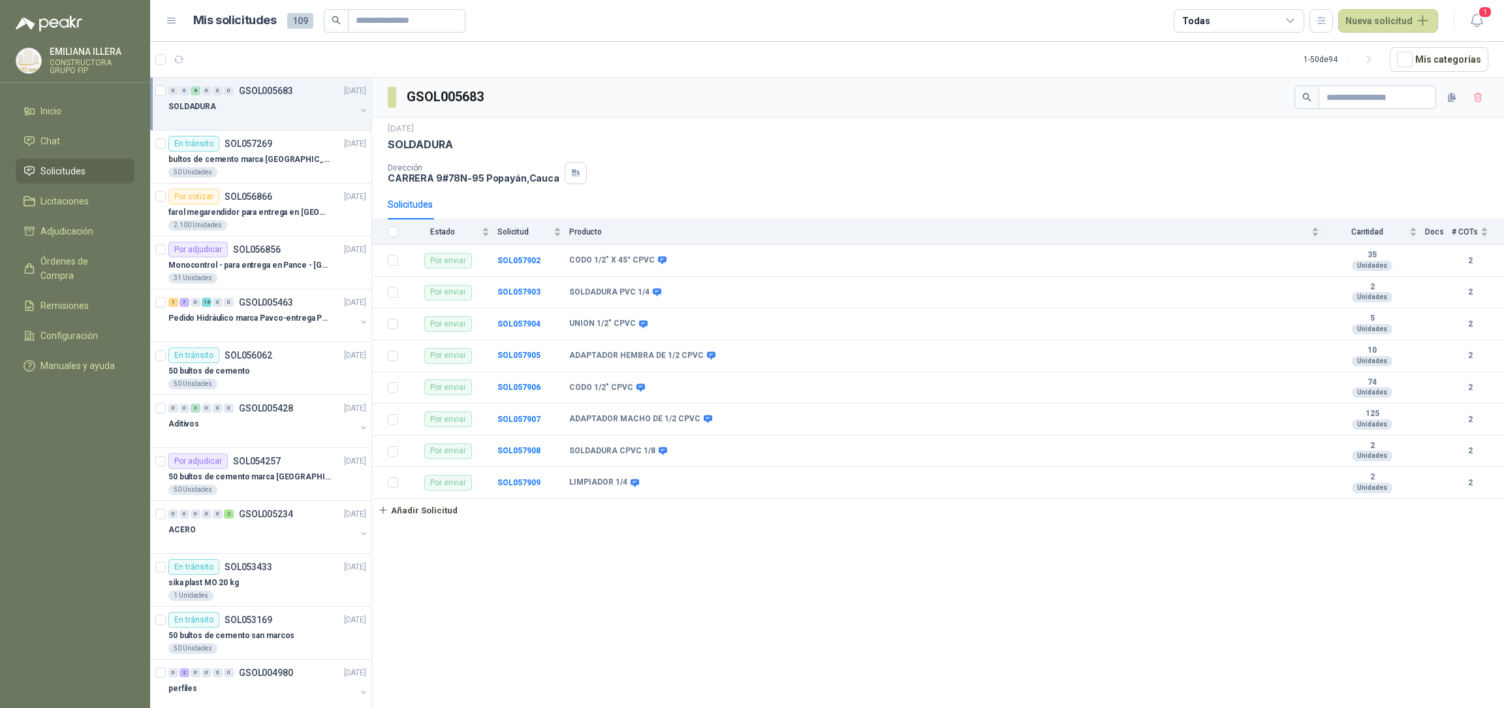
click at [57, 245] on ul "Inicio Chat Solicitudes Licitaciones Adjudicación Órdenes de Compra Remisiones …" at bounding box center [75, 241] width 150 height 285
click at [64, 228] on span "Adjudicación" at bounding box center [66, 231] width 53 height 14
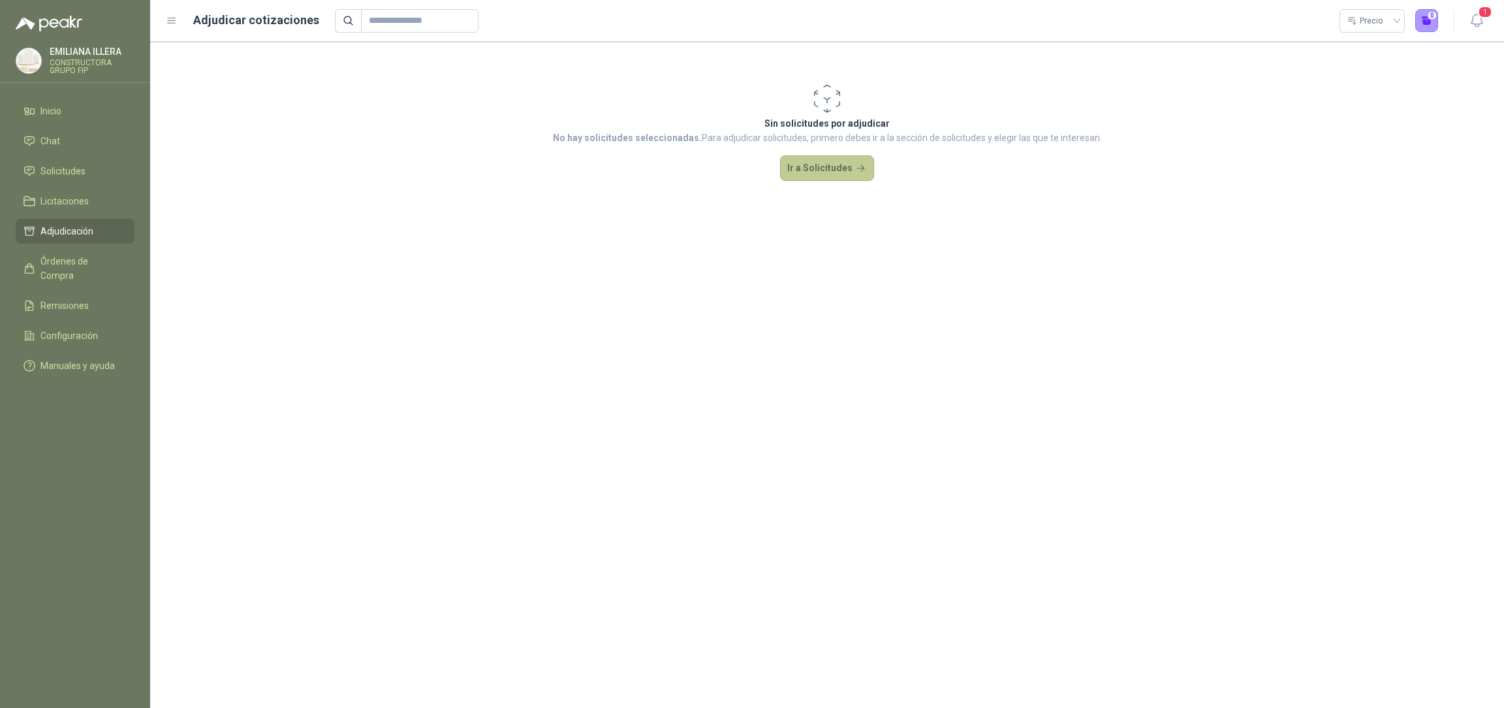
click at [819, 167] on button "Ir a Solicitudes" at bounding box center [827, 168] width 94 height 26
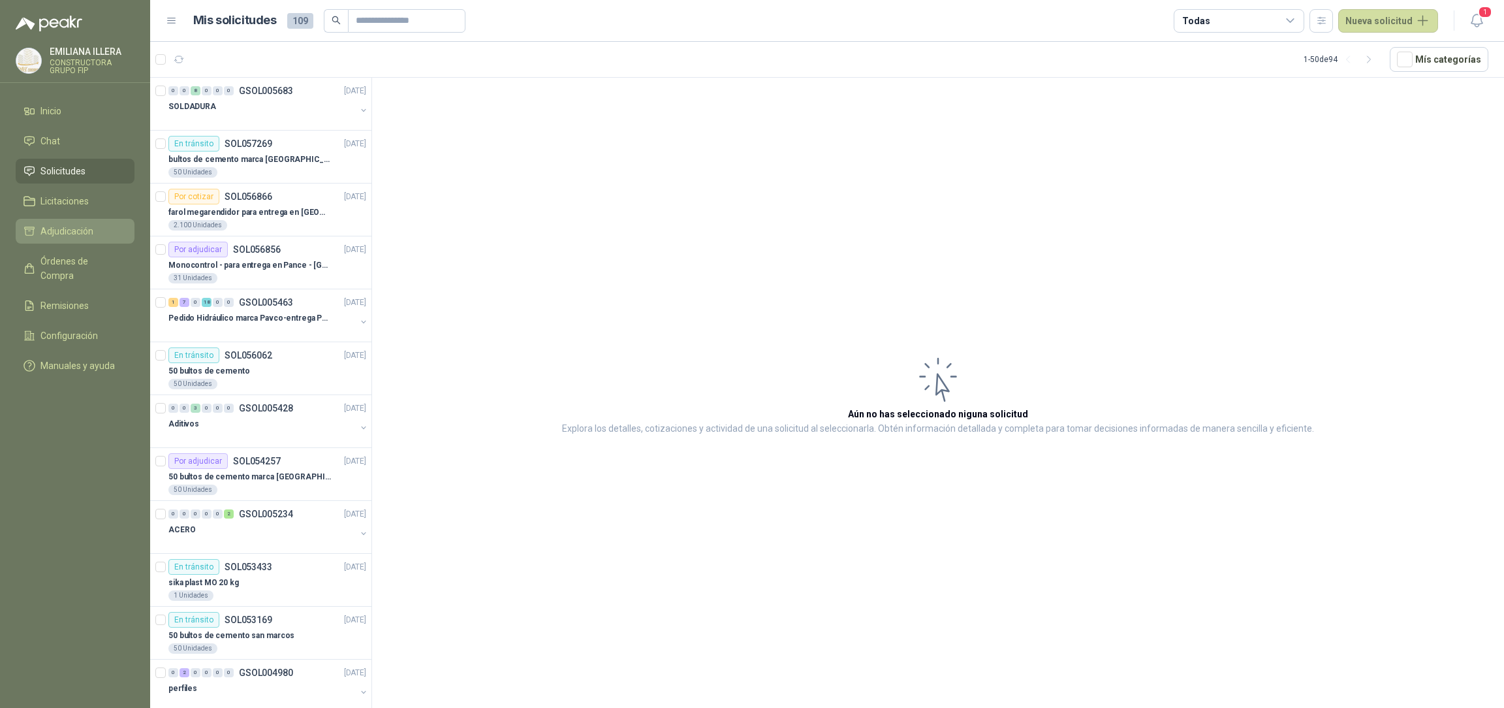
click at [35, 226] on li "Adjudicación" at bounding box center [74, 231] width 103 height 14
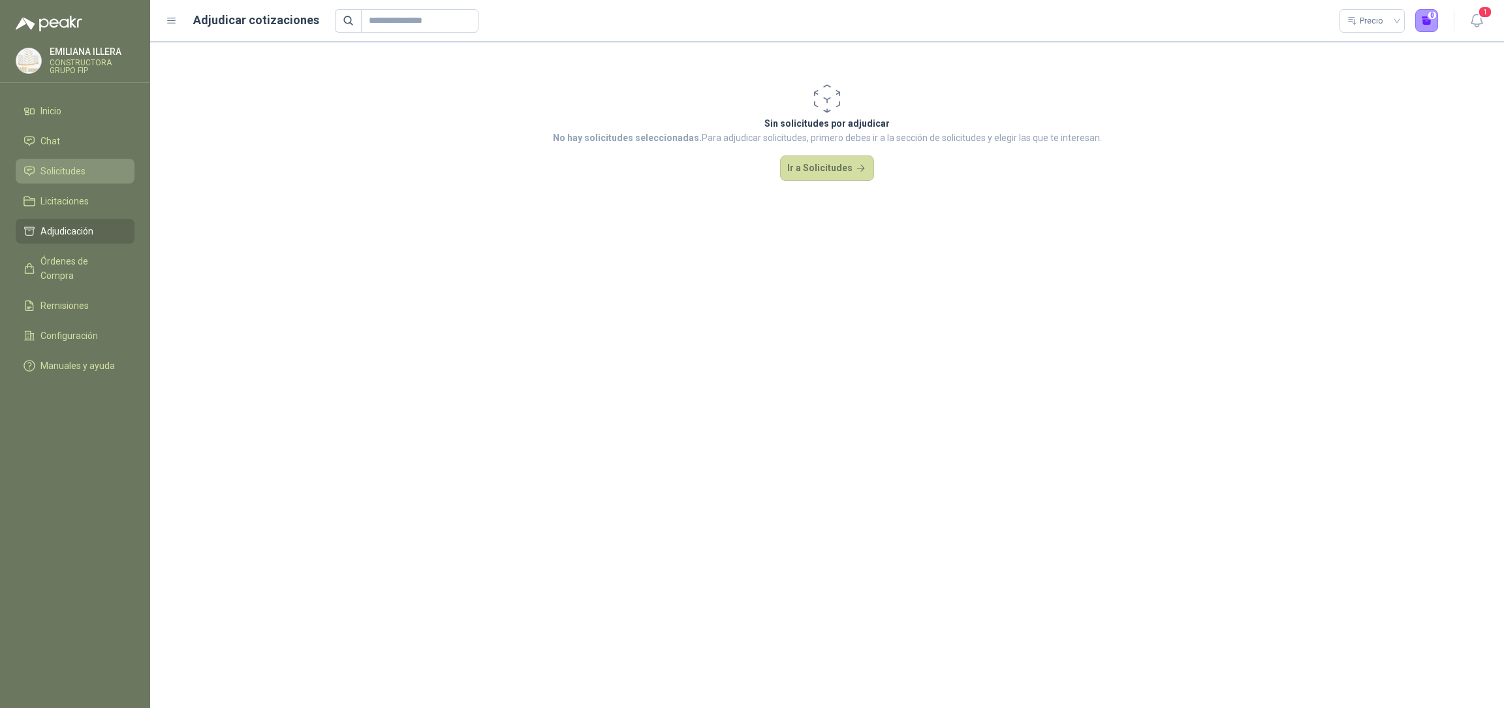
click at [40, 170] on span "Solicitudes" at bounding box center [62, 171] width 45 height 14
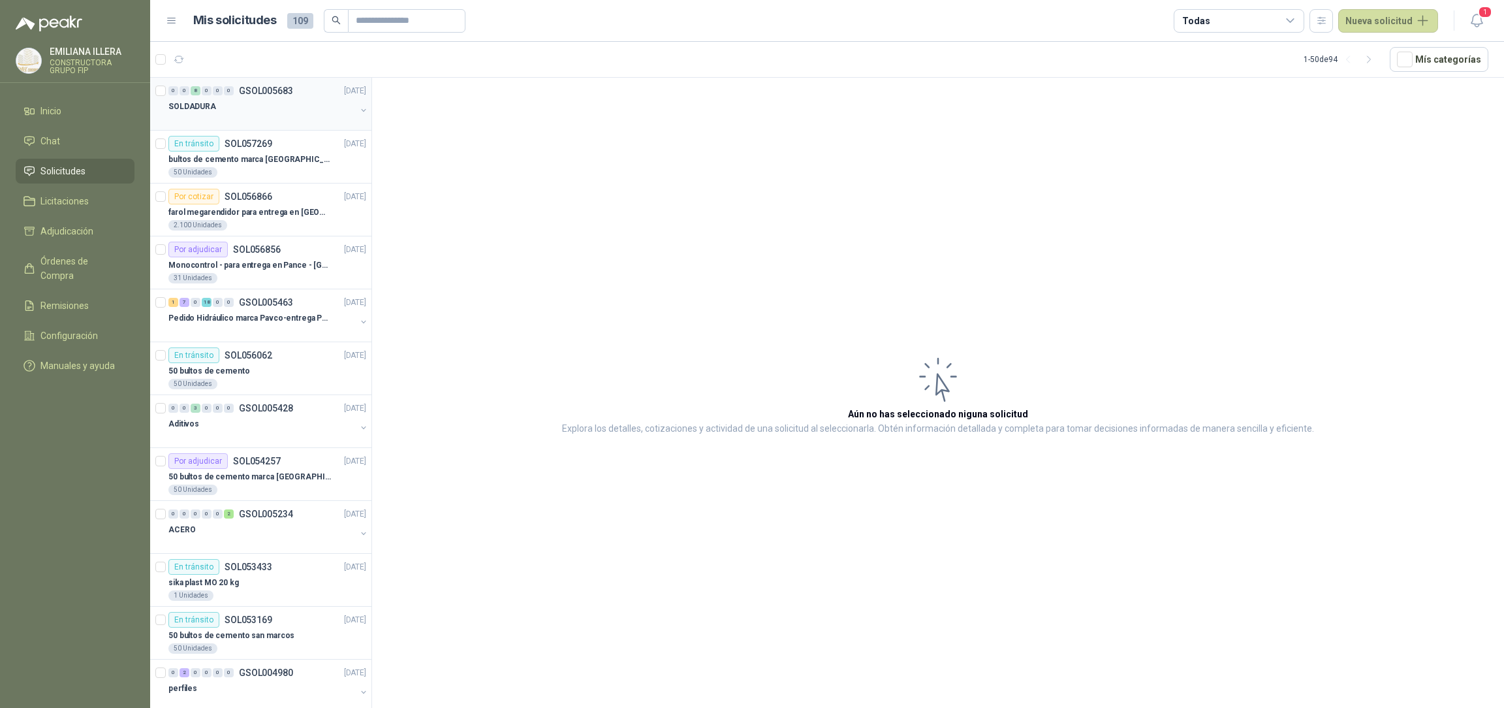
click at [240, 120] on div at bounding box center [261, 119] width 187 height 10
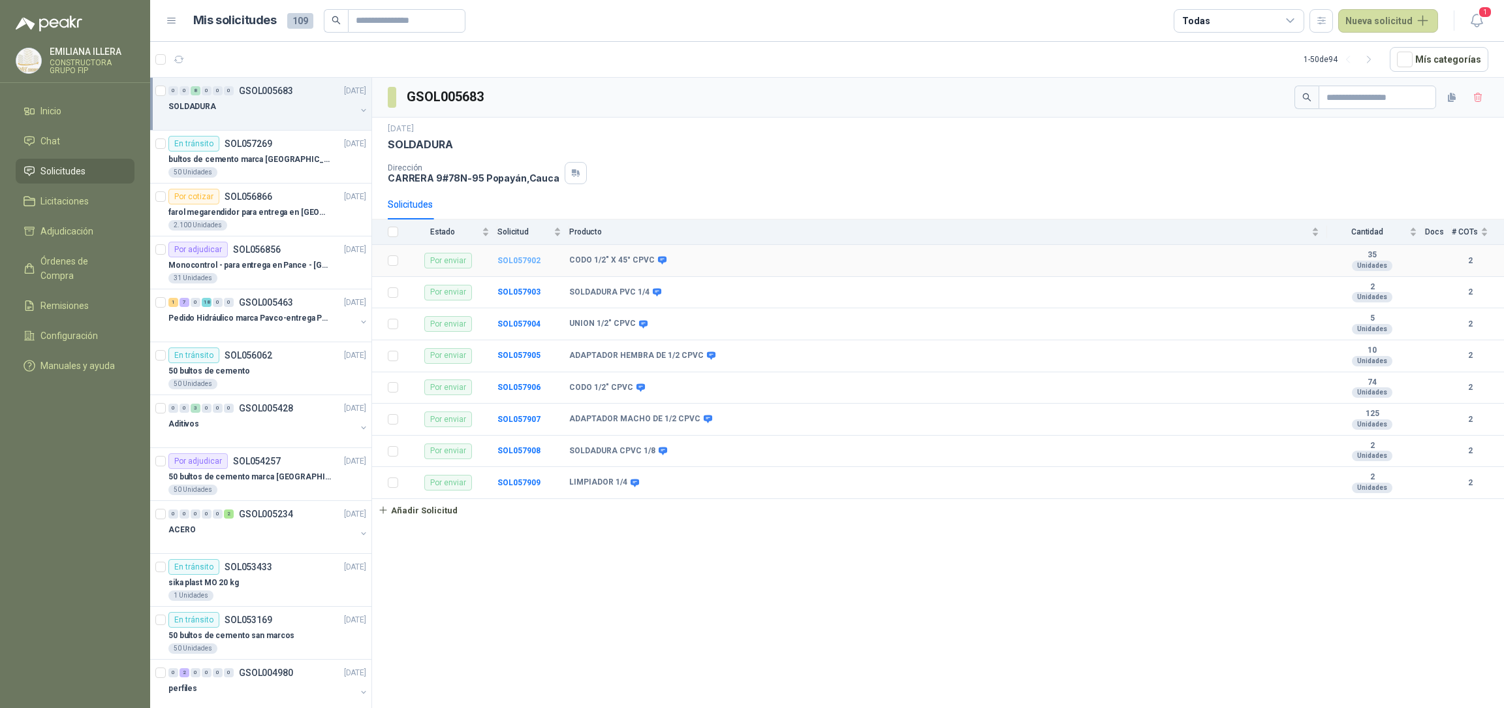
click at [518, 259] on b "SOL057902" at bounding box center [518, 260] width 43 height 9
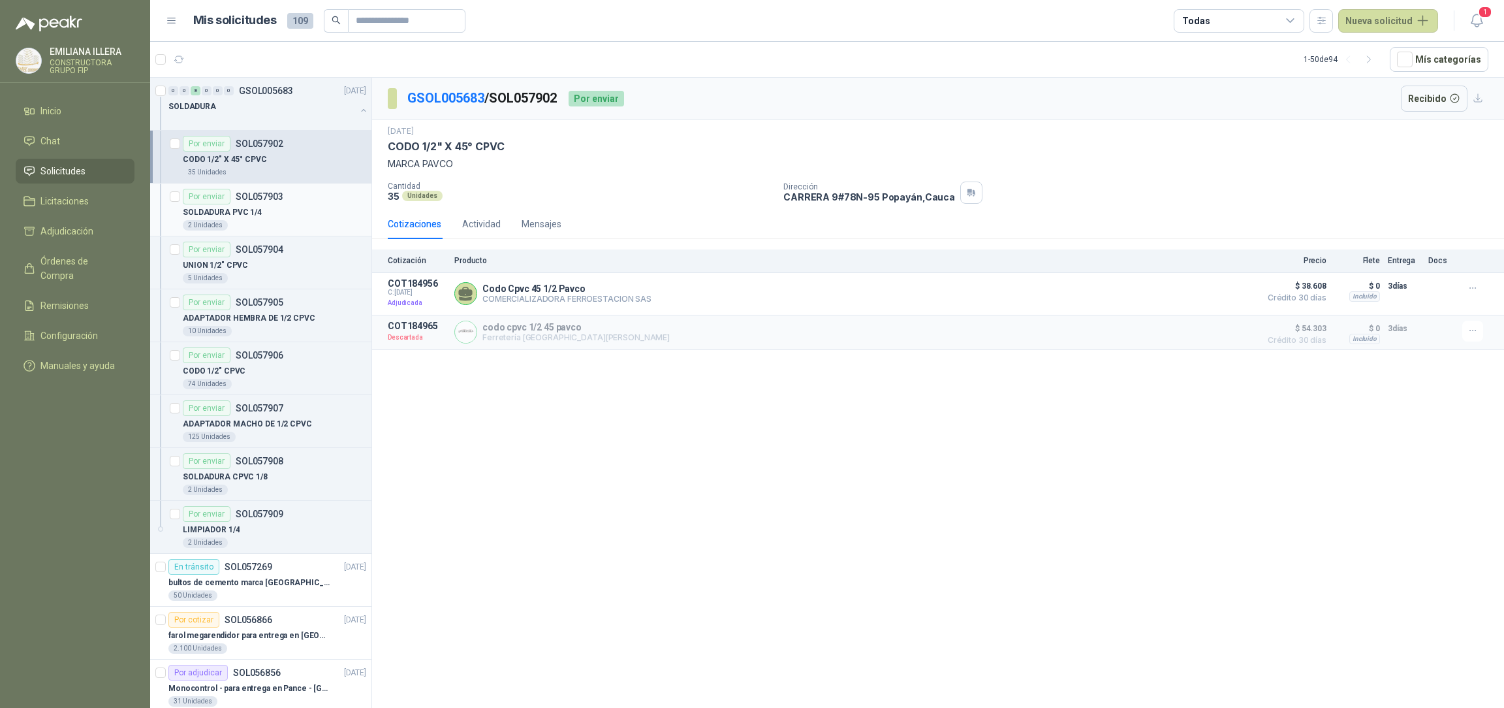
click at [276, 218] on div "SOLDADURA PVC 1/4" at bounding box center [274, 212] width 183 height 16
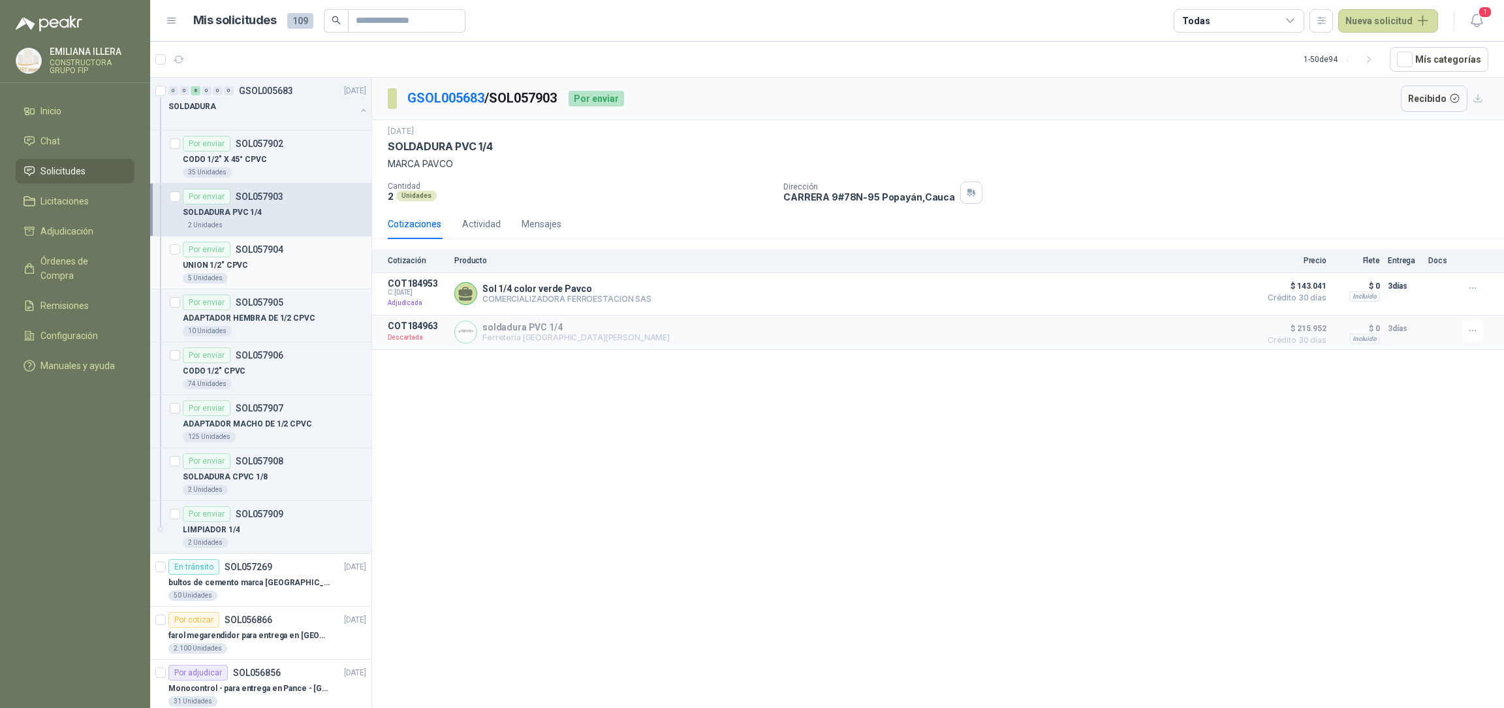
click at [268, 269] on div "UNION 1/2" CPVC" at bounding box center [274, 265] width 183 height 16
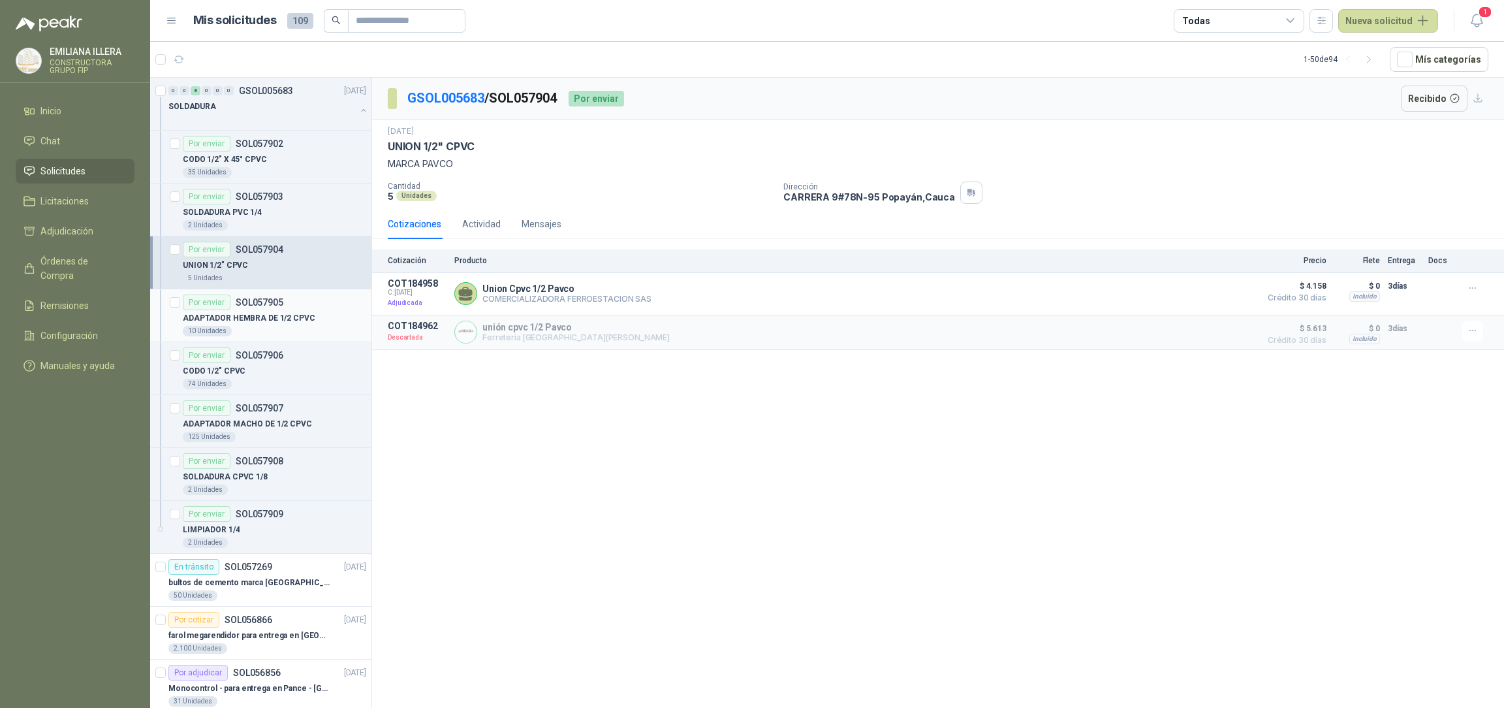
click at [258, 319] on p "ADAPTADOR HEMBRA DE 1/2 CPVC" at bounding box center [249, 318] width 133 height 12
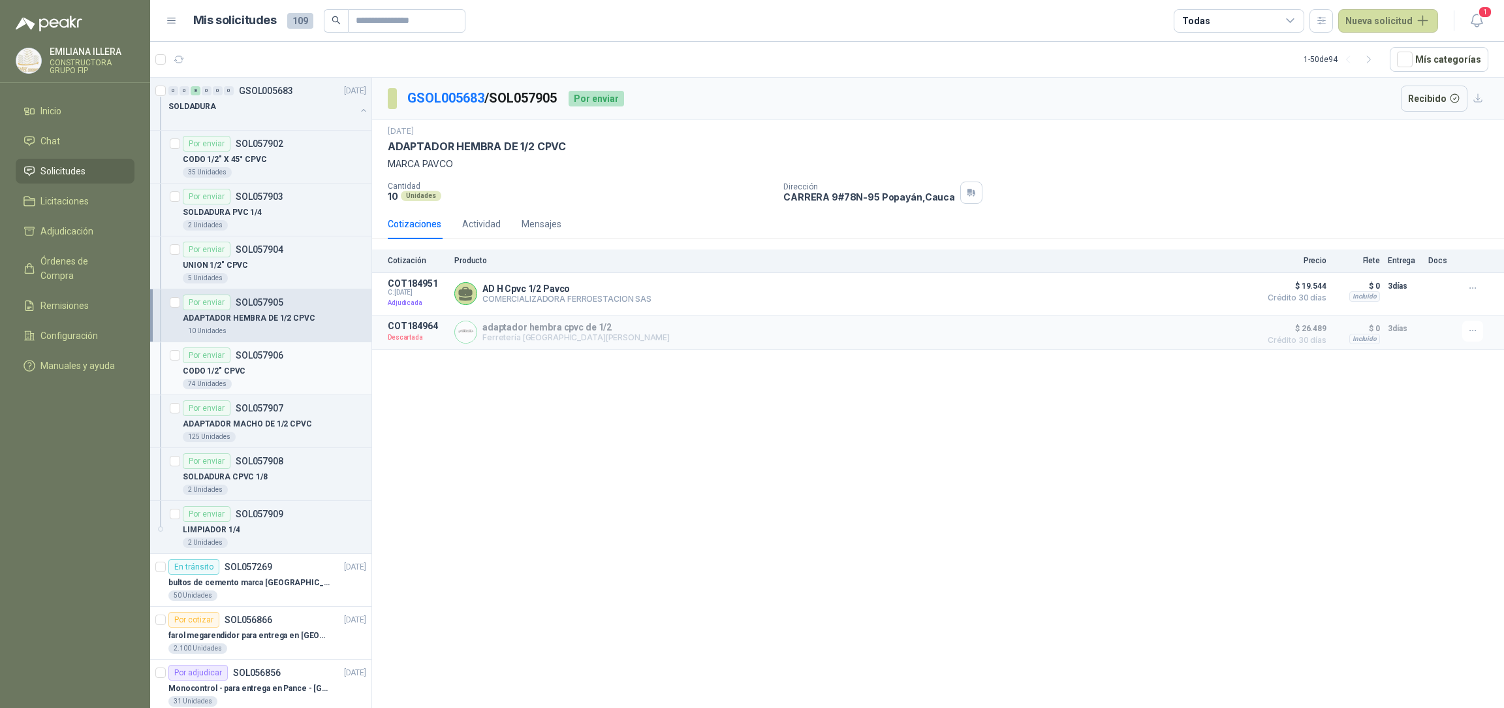
click at [269, 373] on div "CODO 1/2" CPVC" at bounding box center [274, 371] width 183 height 16
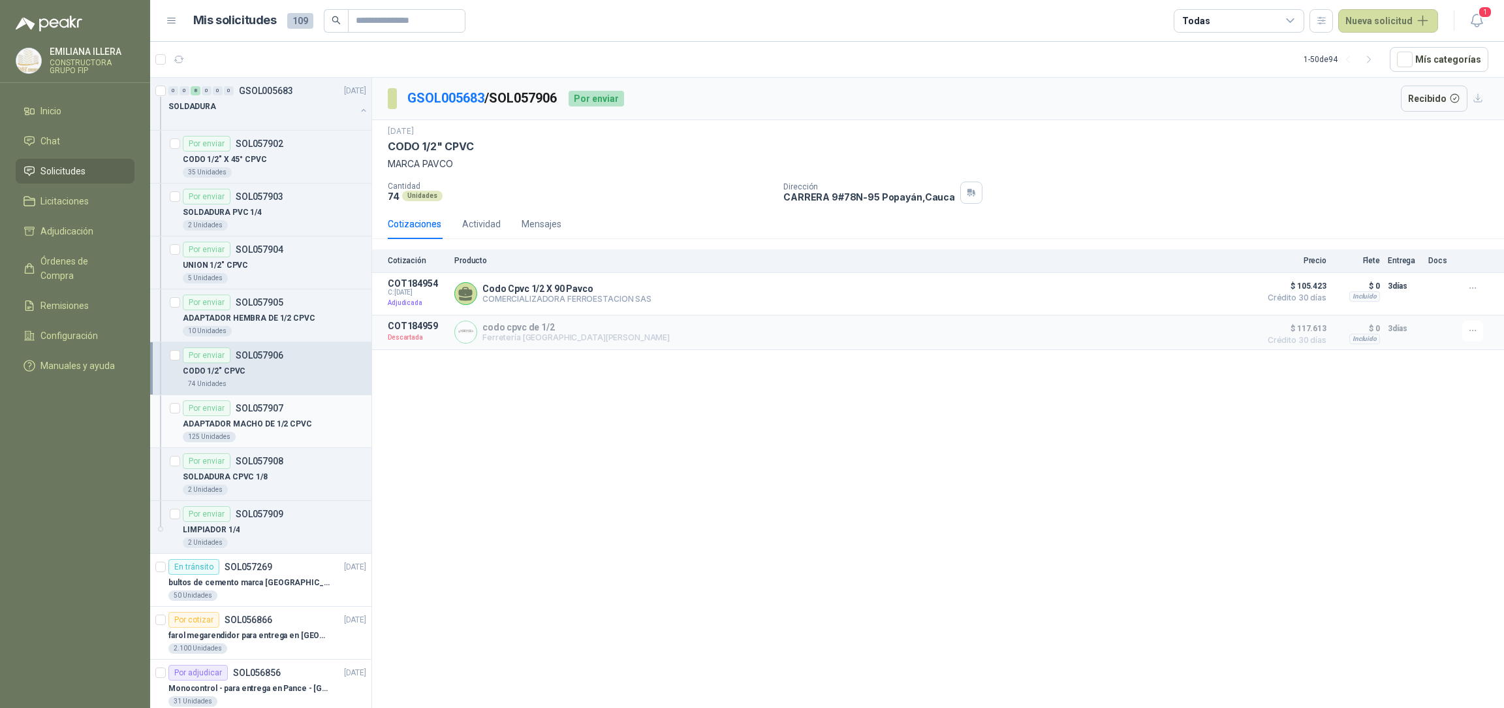
click at [276, 419] on p "ADAPTADOR MACHO DE 1/2 CPVC" at bounding box center [247, 424] width 129 height 12
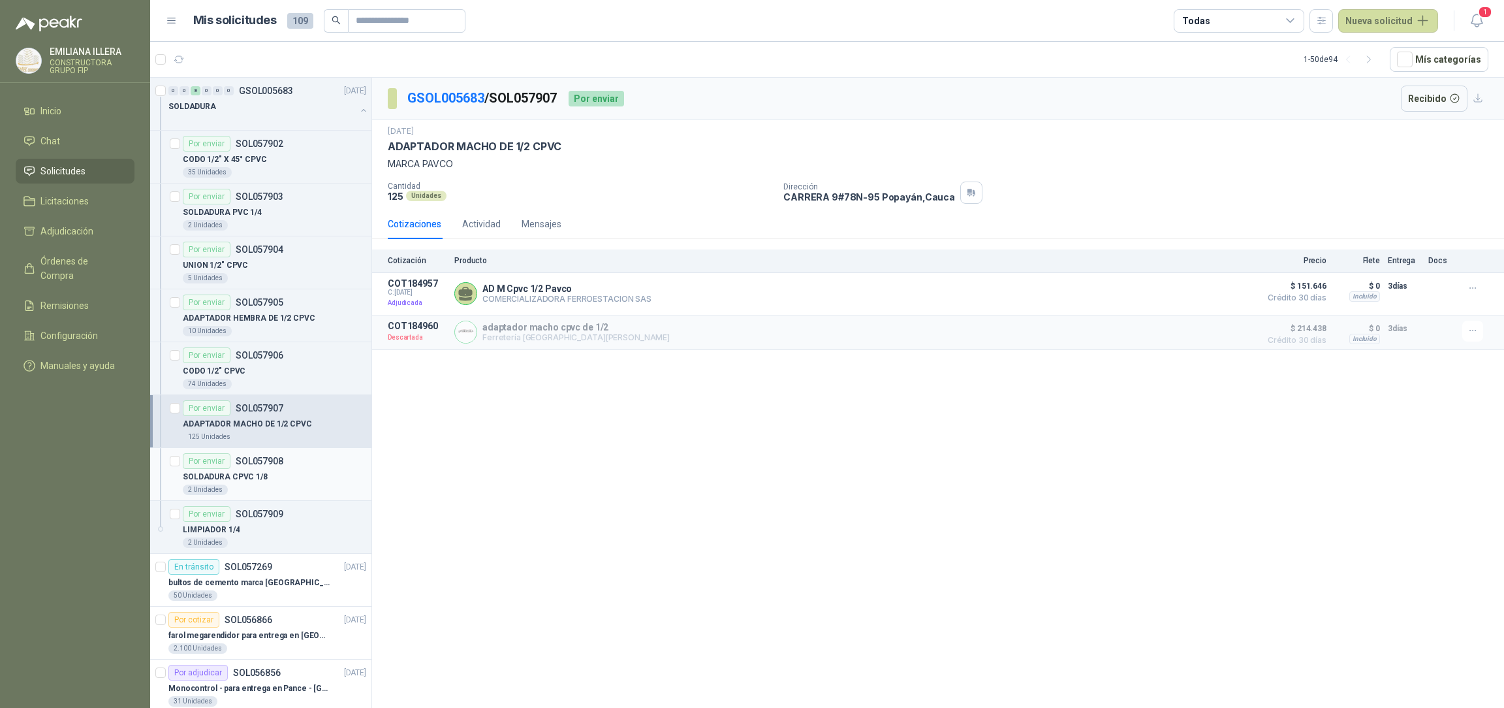
click at [281, 471] on div "SOLDADURA CPVC 1/8" at bounding box center [274, 477] width 183 height 16
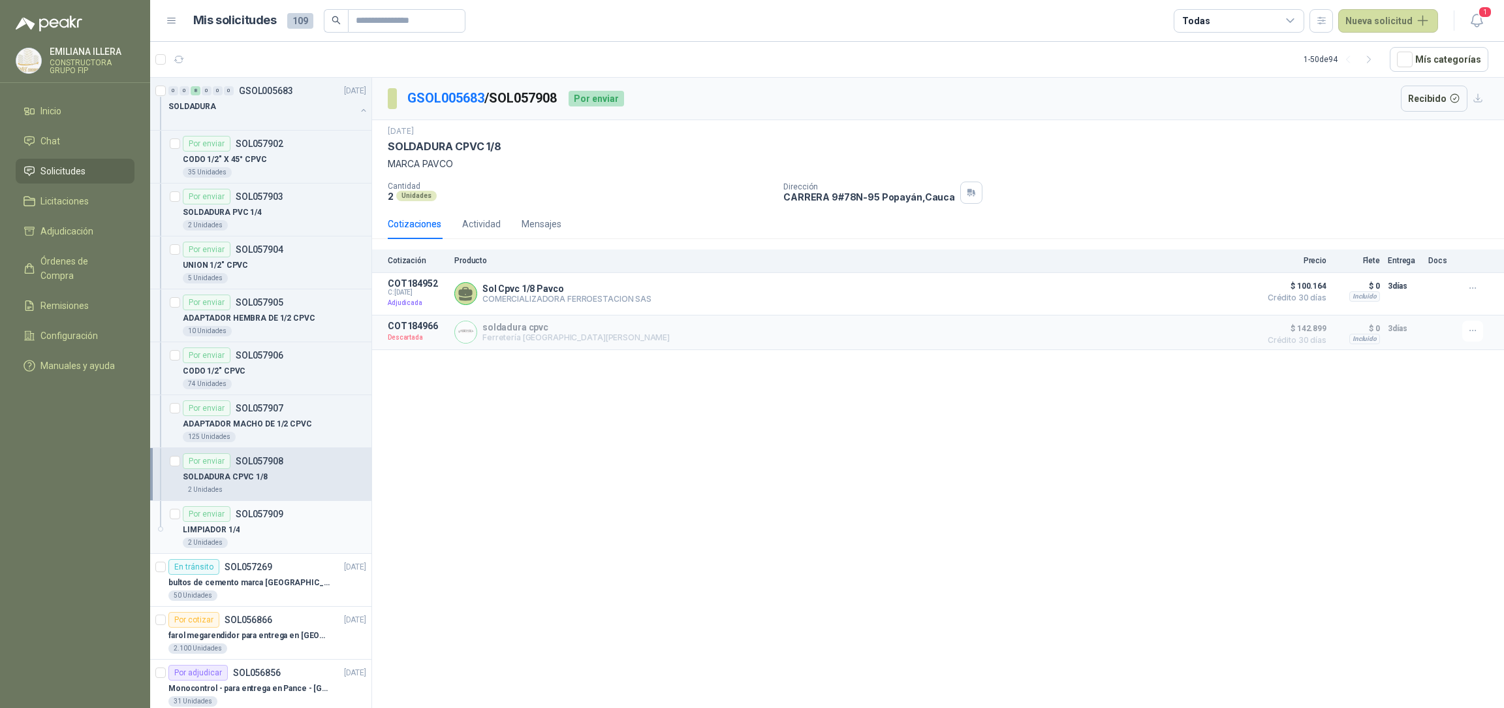
click at [277, 525] on div "LIMPIADOR 1/4" at bounding box center [274, 530] width 183 height 16
